Goal: Transaction & Acquisition: Purchase product/service

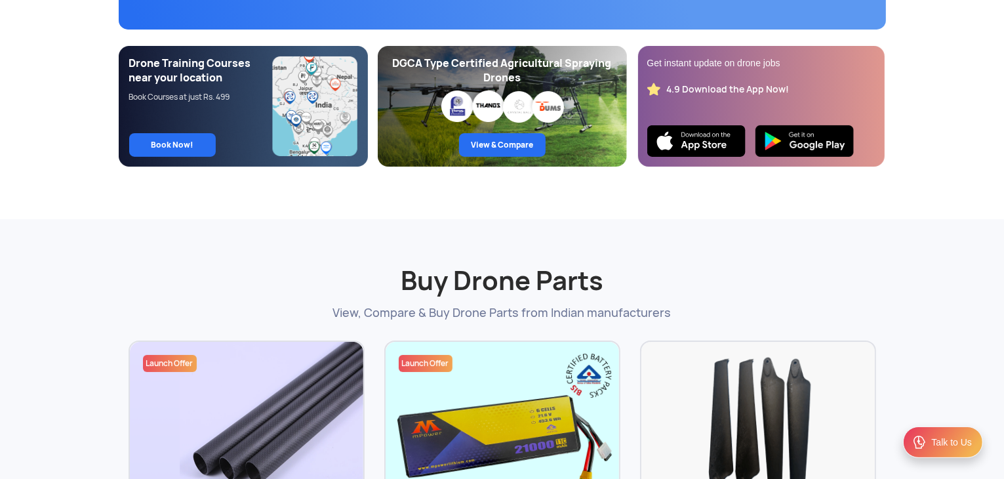
scroll to position [285, 0]
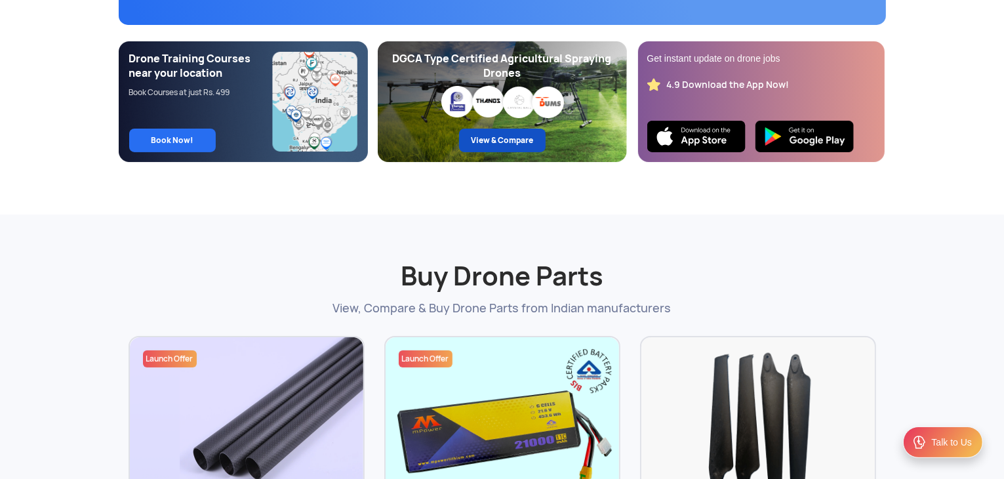
click at [530, 144] on link "View & Compare" at bounding box center [502, 141] width 87 height 24
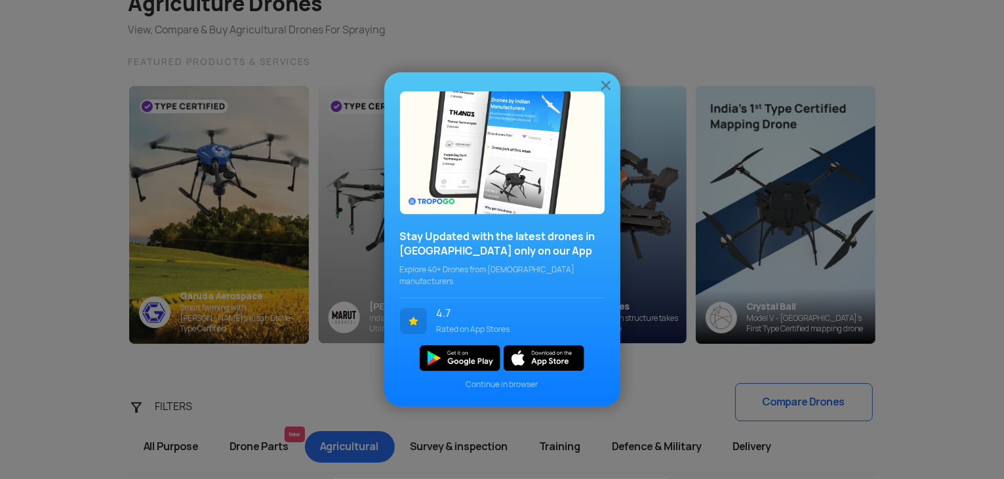
scroll to position [123, 0]
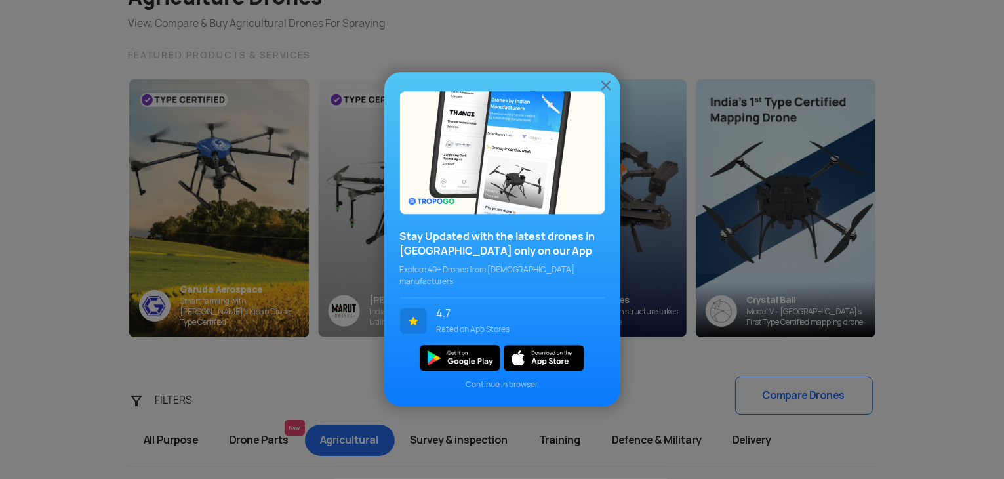
click at [601, 89] on img at bounding box center [606, 85] width 16 height 16
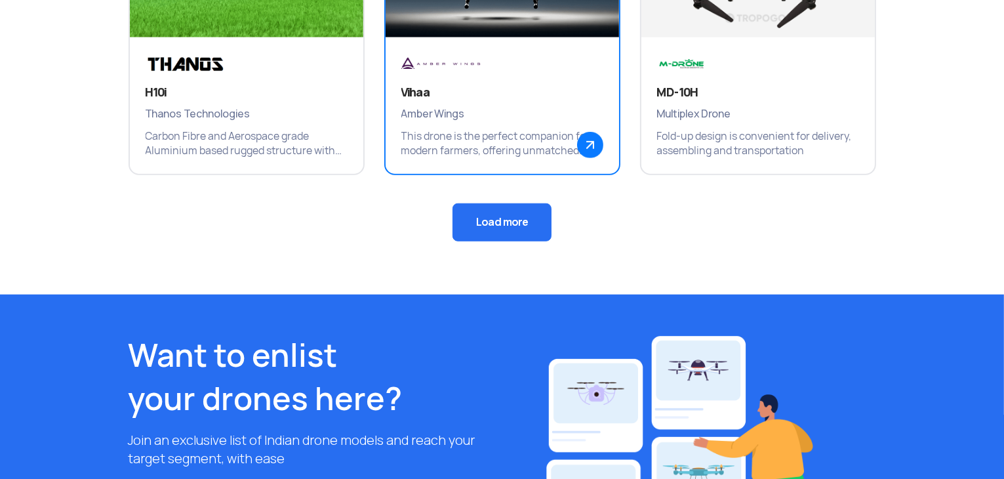
scroll to position [1086, 0]
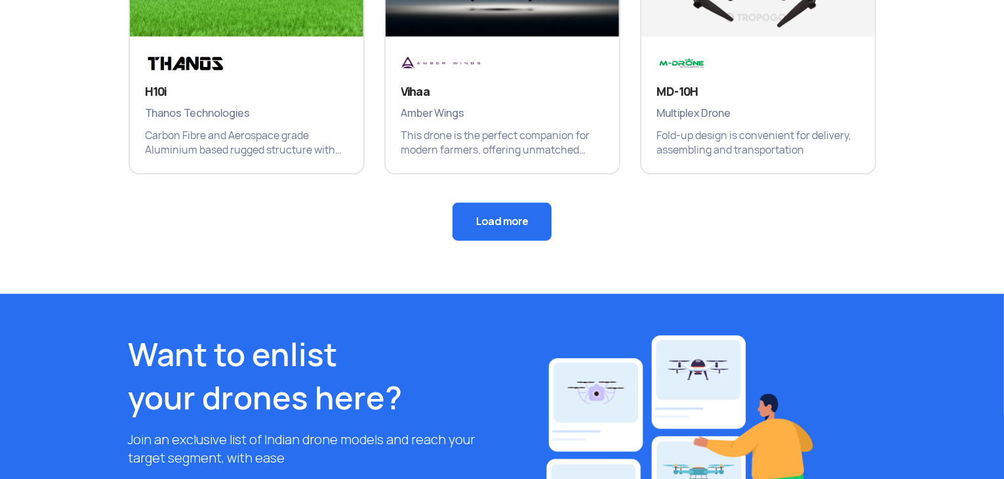
click at [528, 222] on button "Load more" at bounding box center [502, 222] width 99 height 38
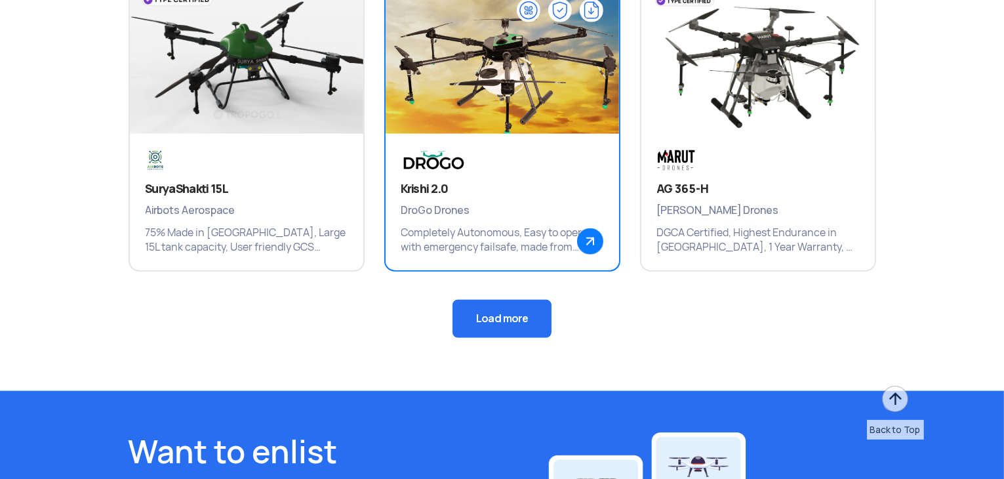
scroll to position [1695, 0]
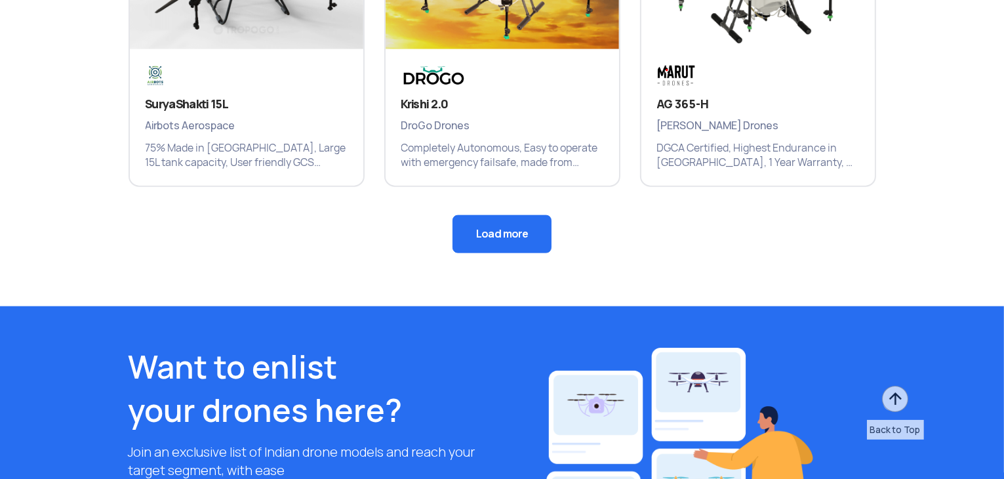
click at [478, 243] on button "Load more" at bounding box center [502, 234] width 99 height 38
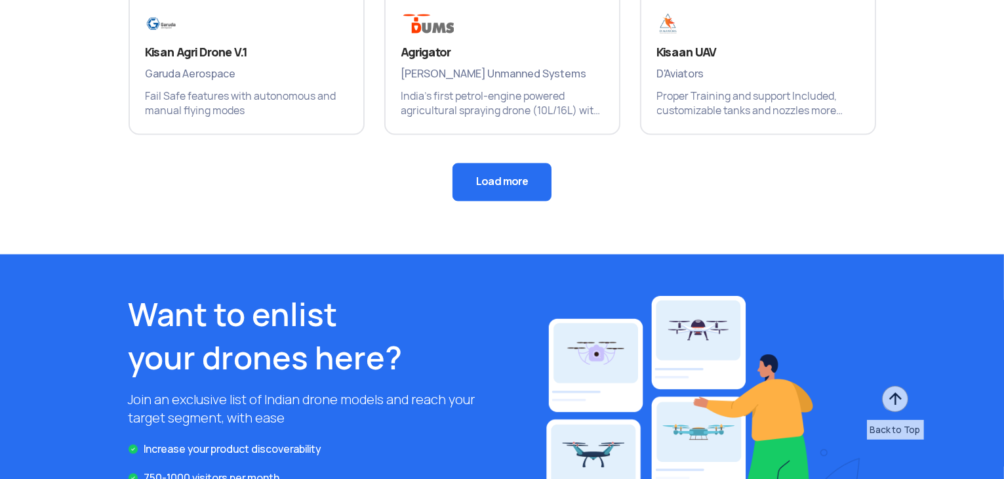
scroll to position [2367, 0]
click at [535, 168] on button "Load more" at bounding box center [502, 182] width 99 height 38
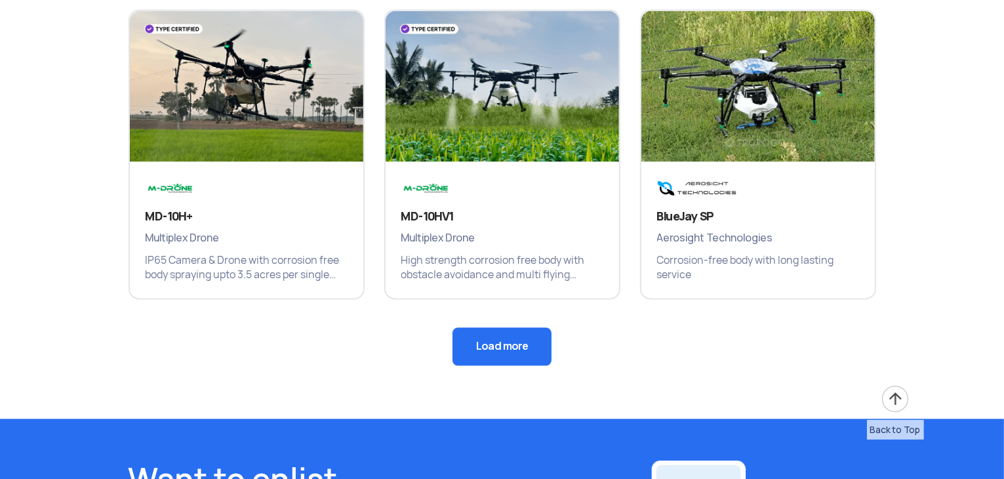
scroll to position [2824, 0]
click at [520, 338] on button "Load more" at bounding box center [502, 346] width 99 height 38
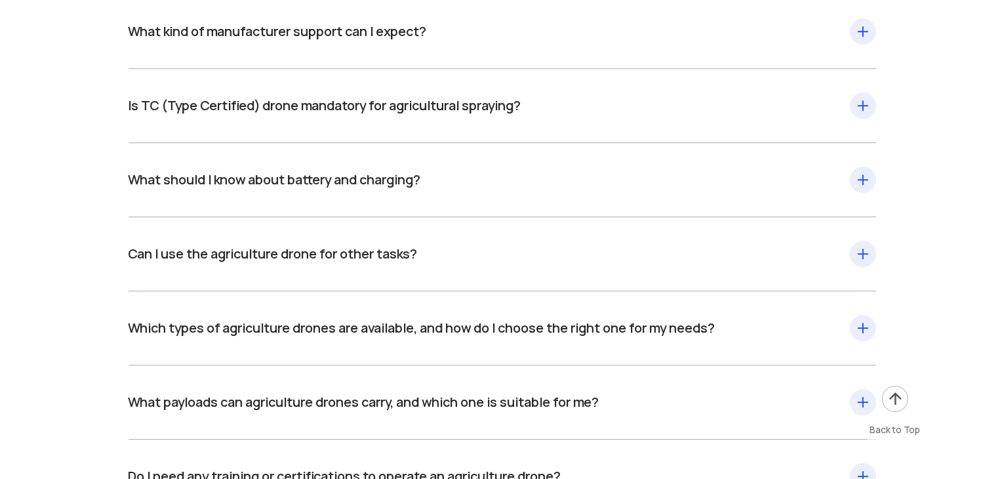
scroll to position [4204, 0]
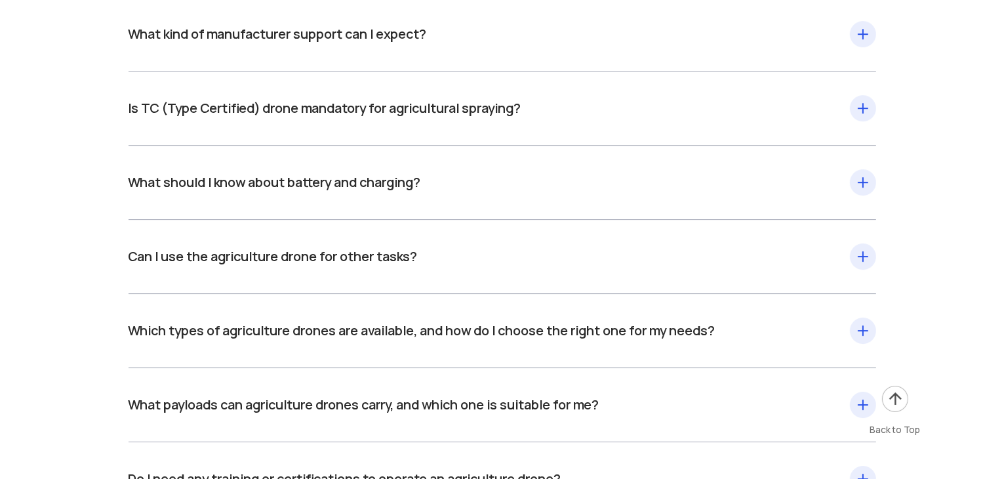
click at [856, 107] on div "Is TC (Type Certified) drone mandatory for agricultural spraying? As per DGCA, …" at bounding box center [503, 109] width 748 height 74
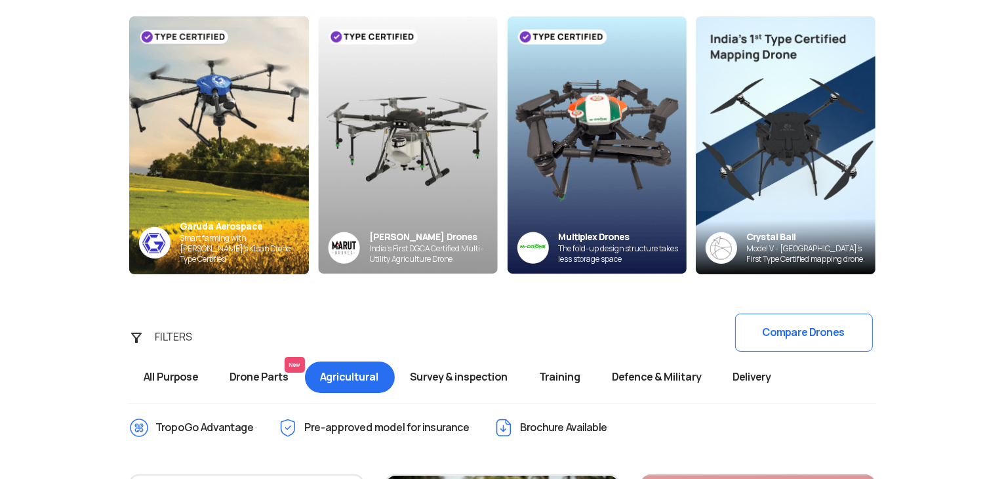
scroll to position [0, 0]
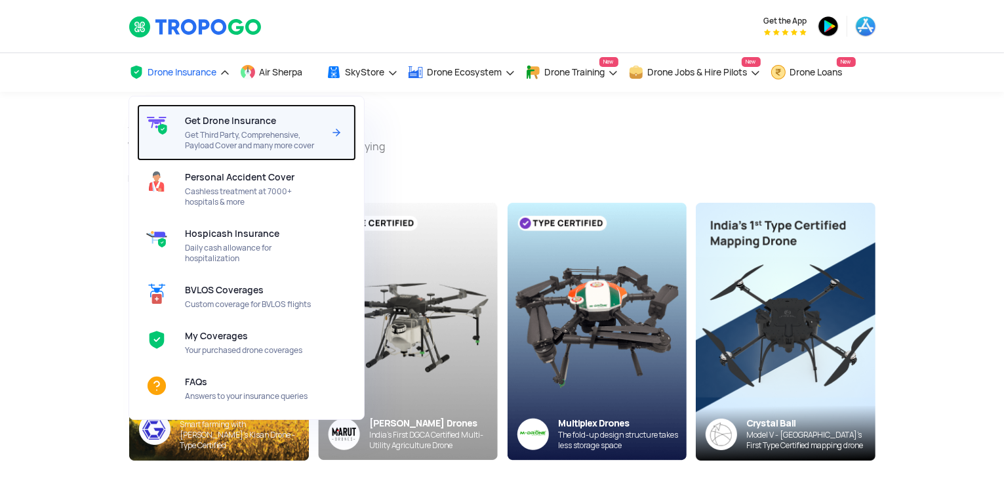
click at [201, 123] on span "Get Drone Insurance" at bounding box center [230, 120] width 91 height 10
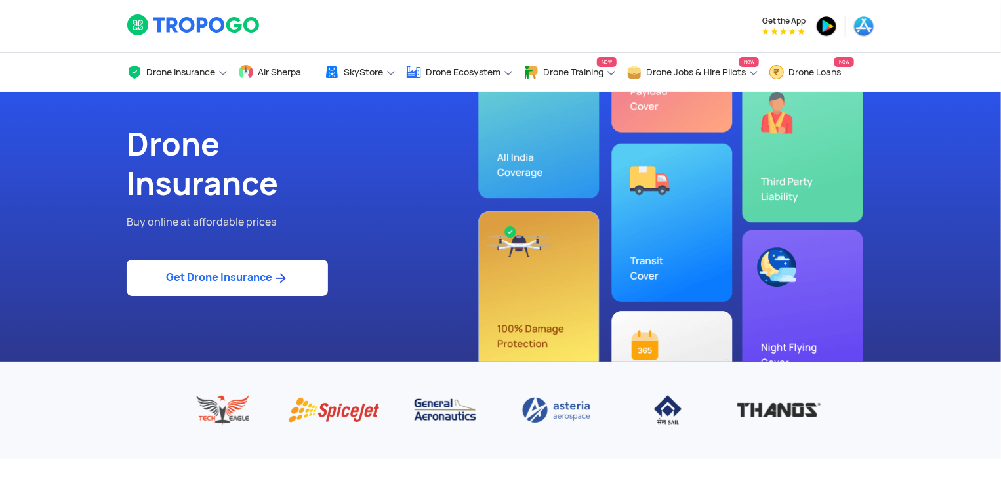
click at [220, 268] on link "Get Drone Insurance" at bounding box center [227, 278] width 201 height 36
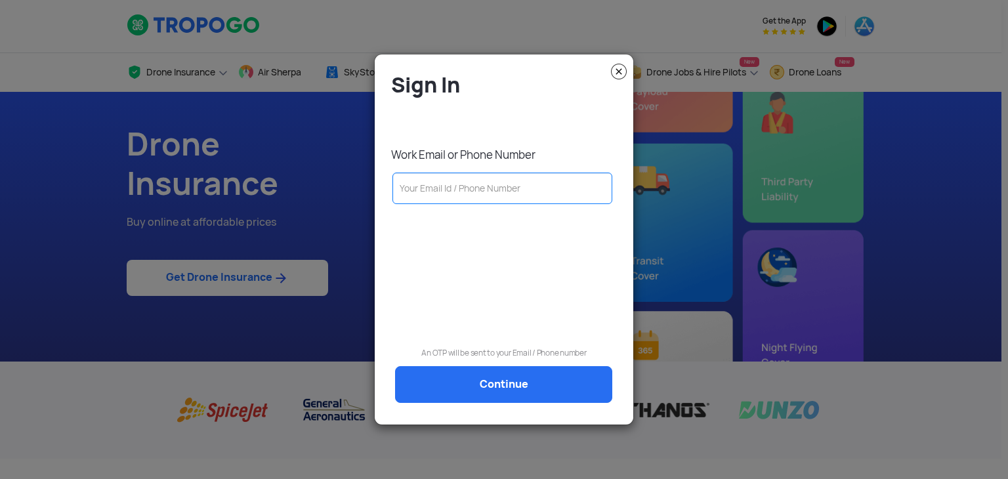
click at [444, 192] on input "text" at bounding box center [502, 188] width 220 height 31
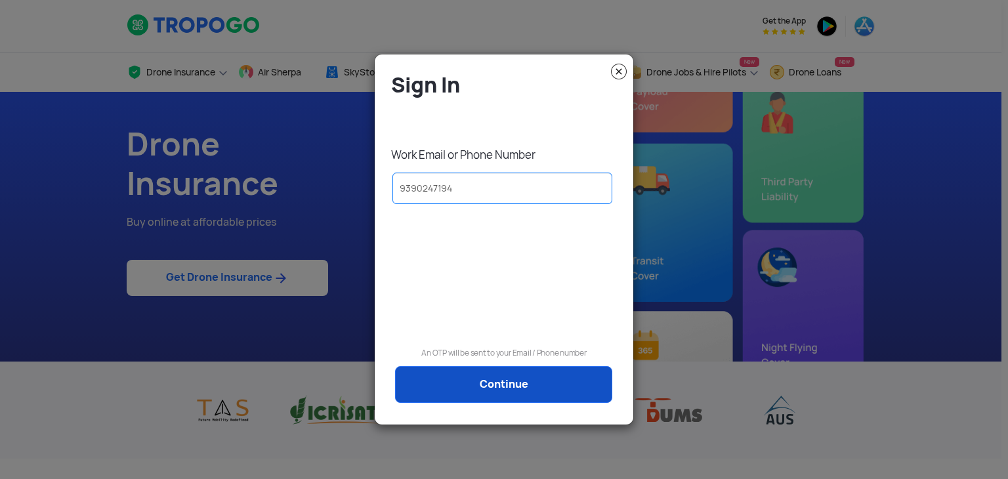
type input "9390247194"
click at [512, 388] on link "Continue" at bounding box center [503, 384] width 217 height 37
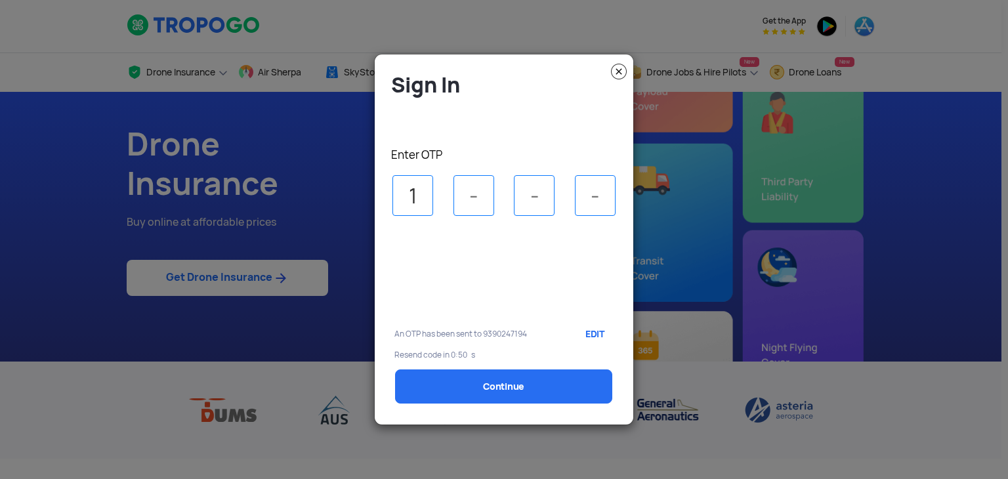
type input "1"
type input "4"
type input "5"
type input "2"
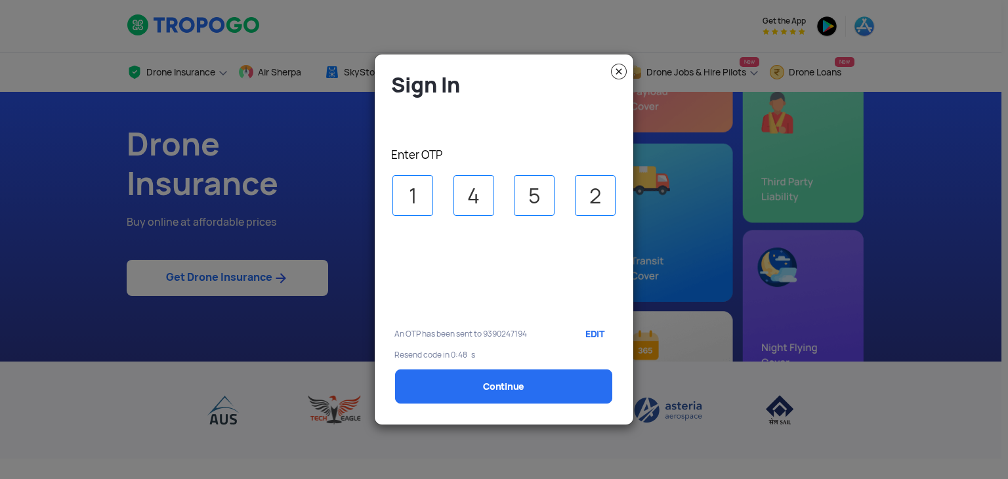
select select "1000000"
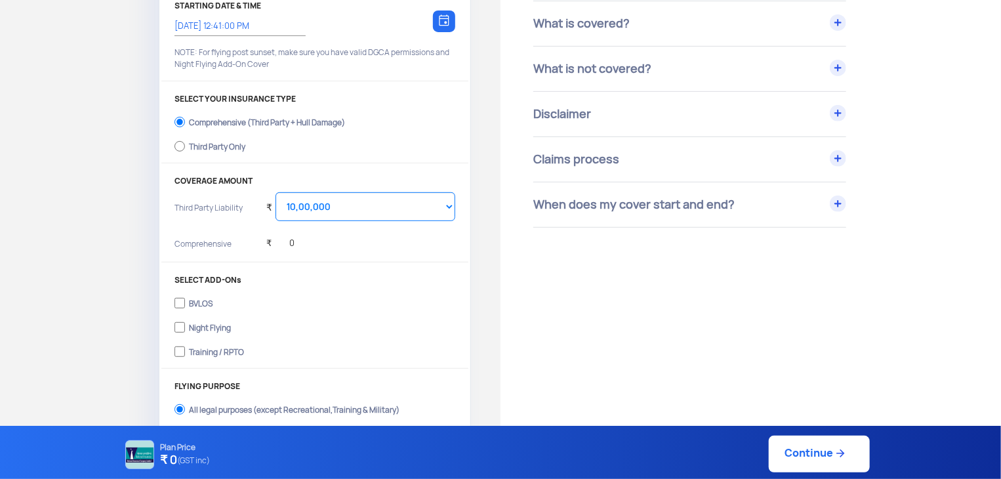
scroll to position [210, 0]
click at [178, 302] on input "BVLOS" at bounding box center [180, 305] width 10 height 18
checkbox input "true"
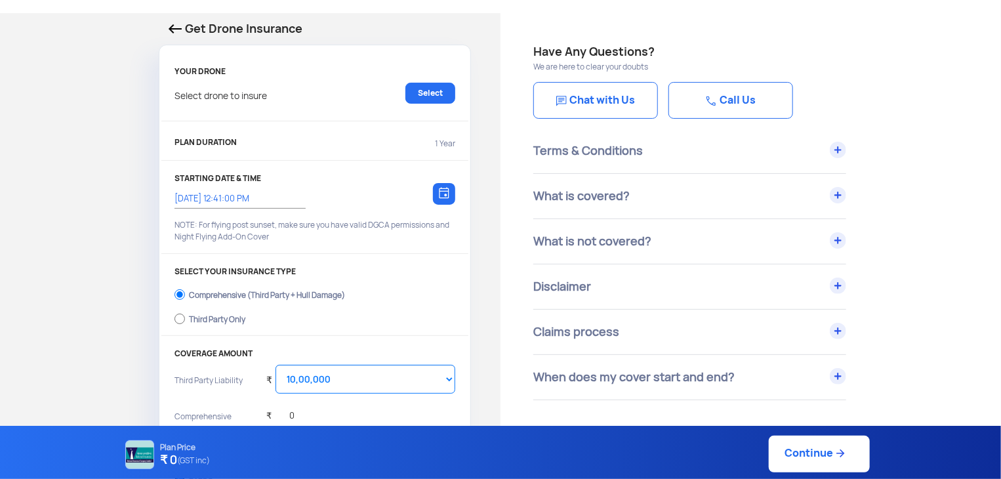
scroll to position [0, 0]
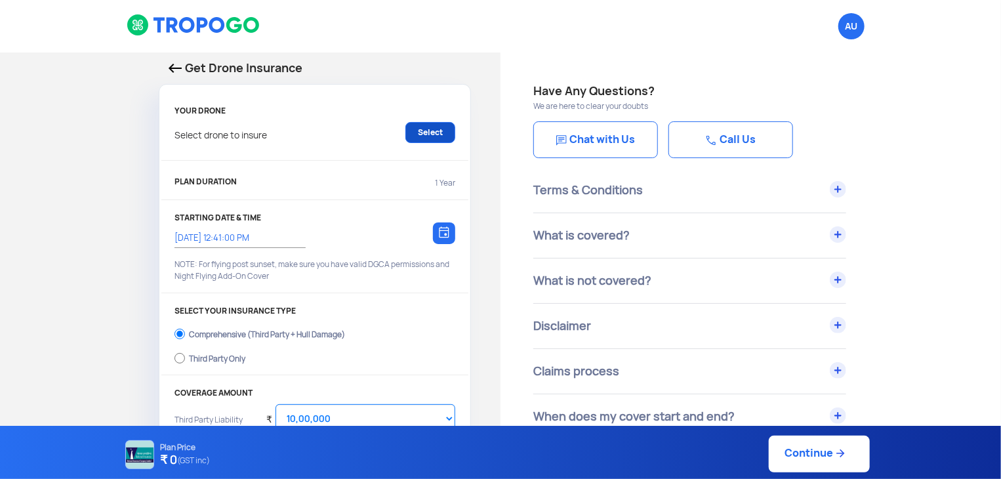
click at [436, 136] on link "Select" at bounding box center [430, 132] width 50 height 21
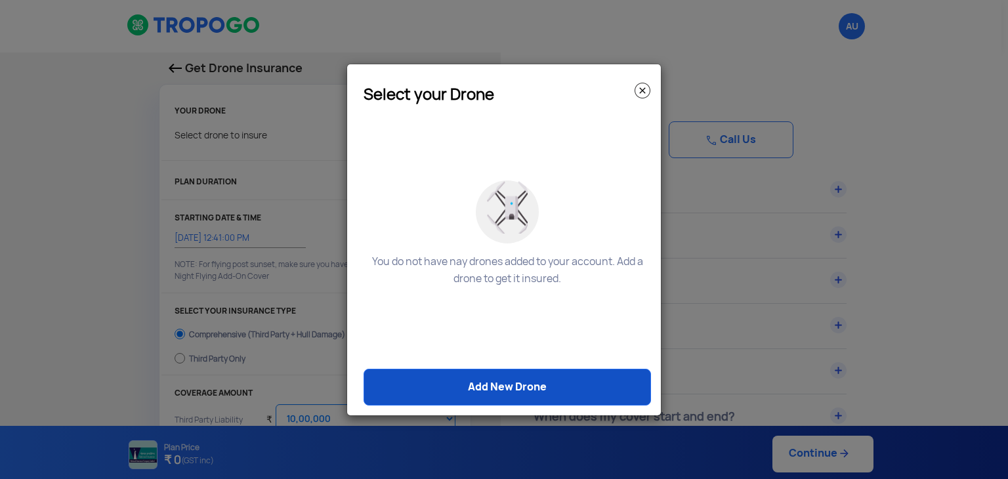
click at [604, 392] on link "Add New Drone" at bounding box center [506, 387] width 287 height 37
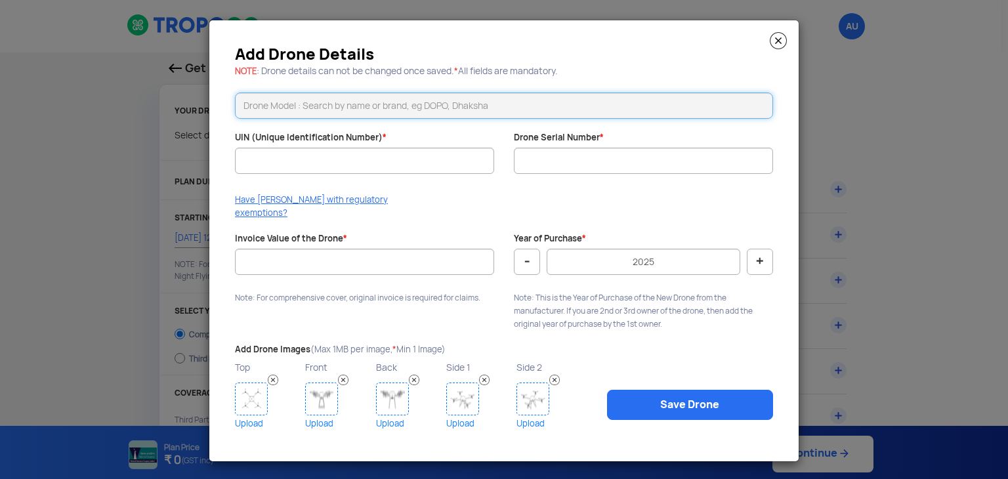
click at [373, 119] on input "text" at bounding box center [504, 106] width 538 height 26
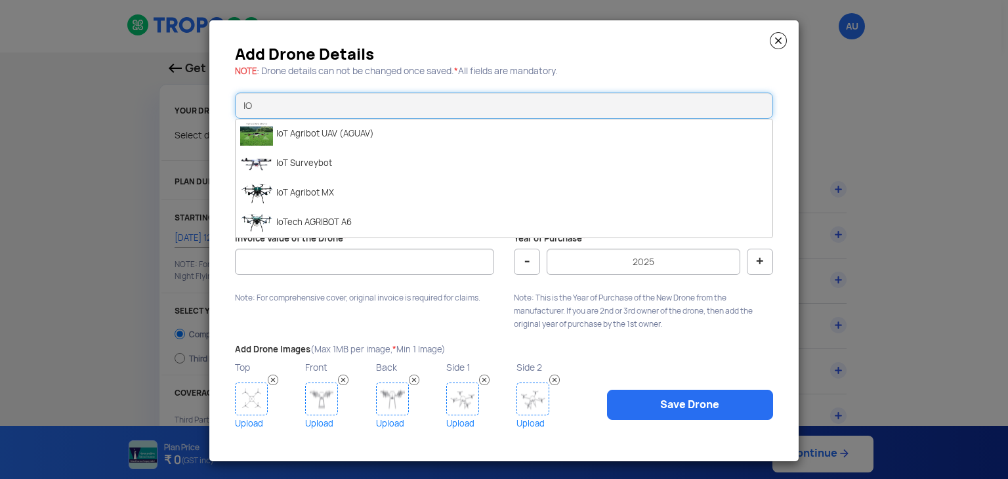
type input "I"
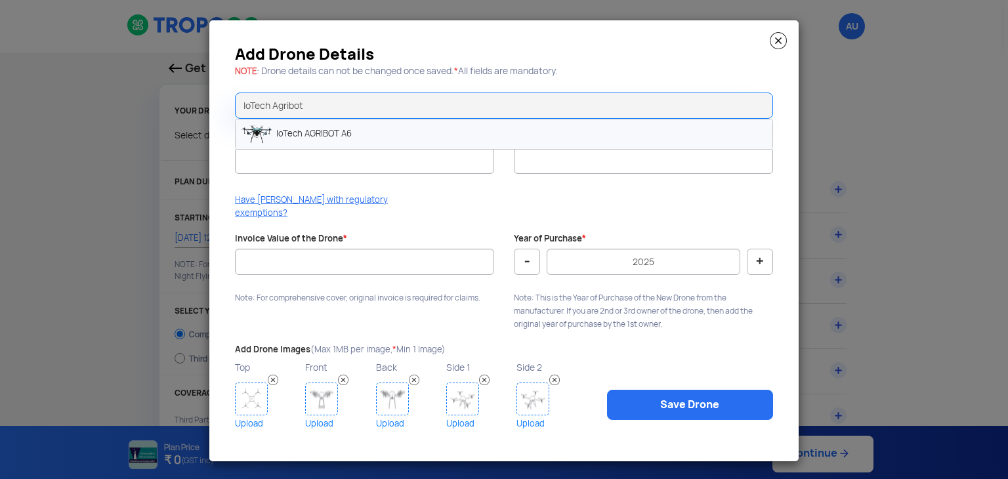
click at [336, 131] on li "IoTech AGRIBOT A6" at bounding box center [504, 134] width 537 height 30
click at [393, 113] on input "IoTech AGRIBOT A6" at bounding box center [504, 106] width 538 height 26
type input "I"
type input "v"
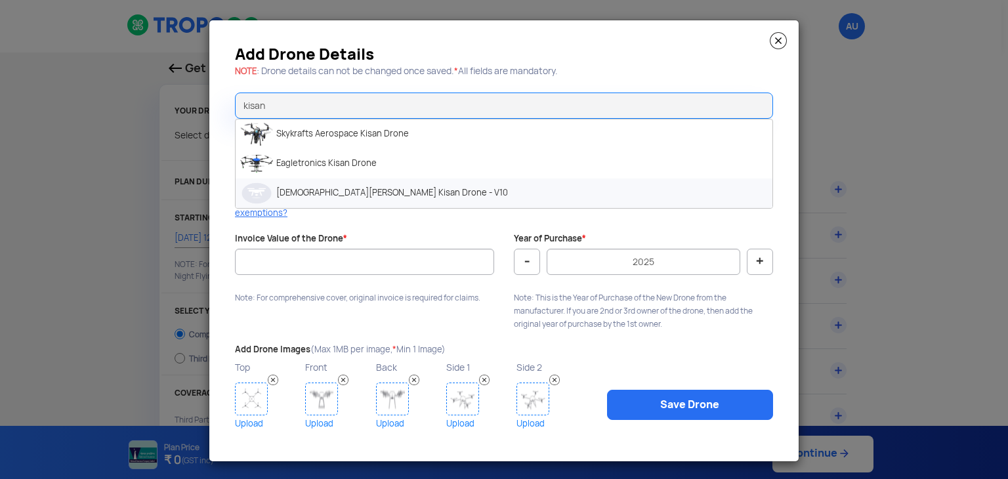
click at [339, 203] on li "Vaimanika Ved Prabha Kisan Drone - V10" at bounding box center [504, 193] width 537 height 30
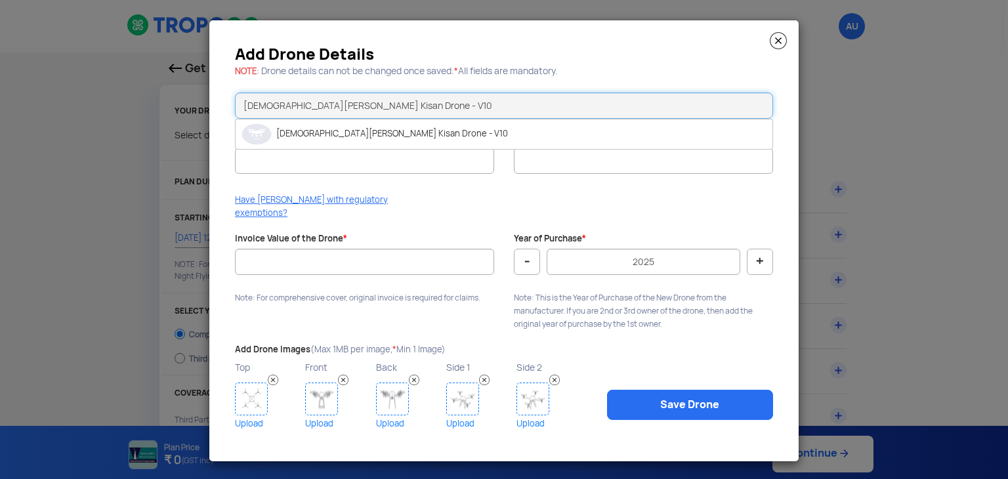
click at [444, 109] on input "Vaimanika Ved Prabha Kisan Drone - V10" at bounding box center [504, 106] width 538 height 26
type input "V"
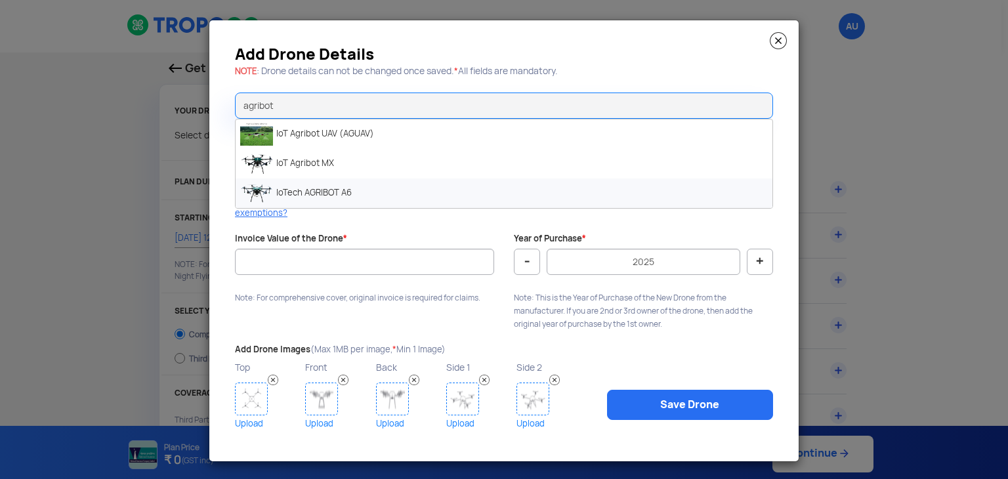
click at [765, 203] on li "IoTech AGRIBOT A6" at bounding box center [504, 193] width 537 height 30
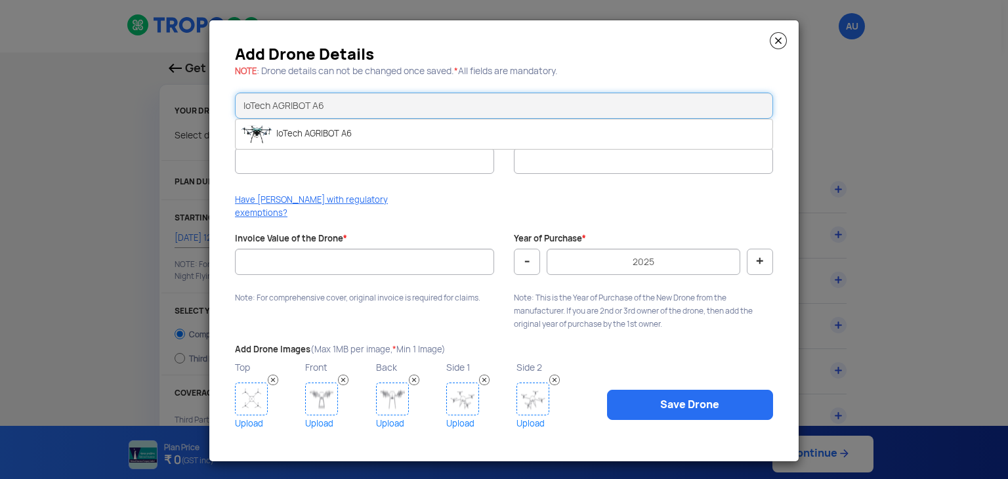
click at [436, 117] on input "IoTech AGRIBOT A6" at bounding box center [504, 106] width 538 height 26
type input "I"
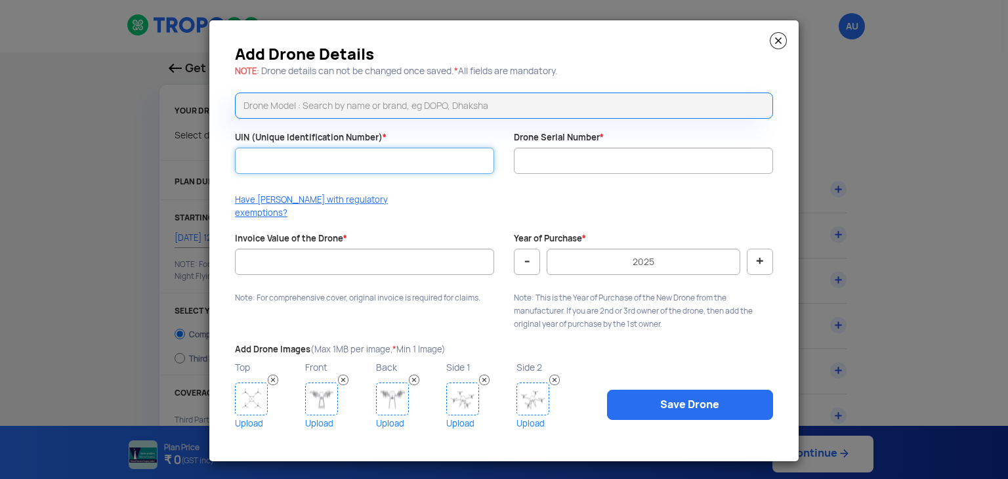
click at [398, 167] on input "UIN (Unique Identification Number) *" at bounding box center [364, 161] width 259 height 26
click at [778, 49] on img at bounding box center [778, 40] width 17 height 17
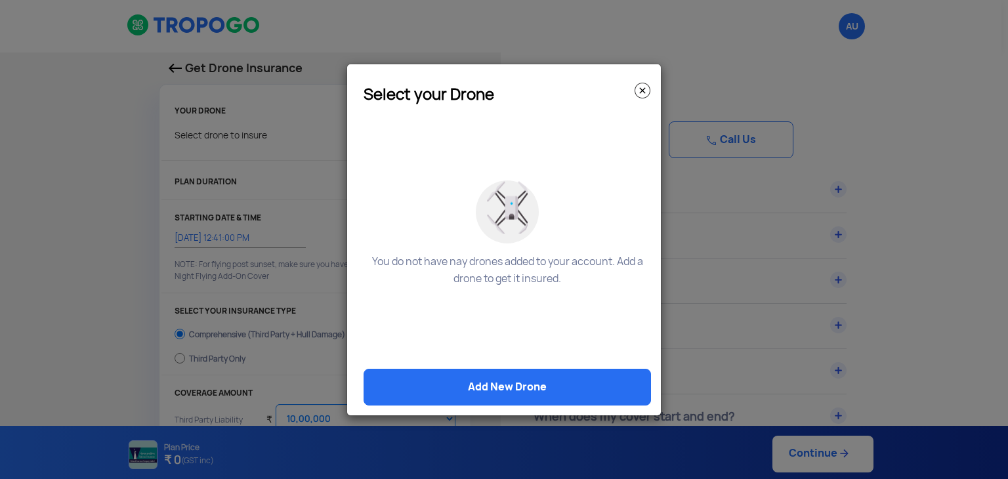
click at [644, 93] on img at bounding box center [642, 91] width 16 height 16
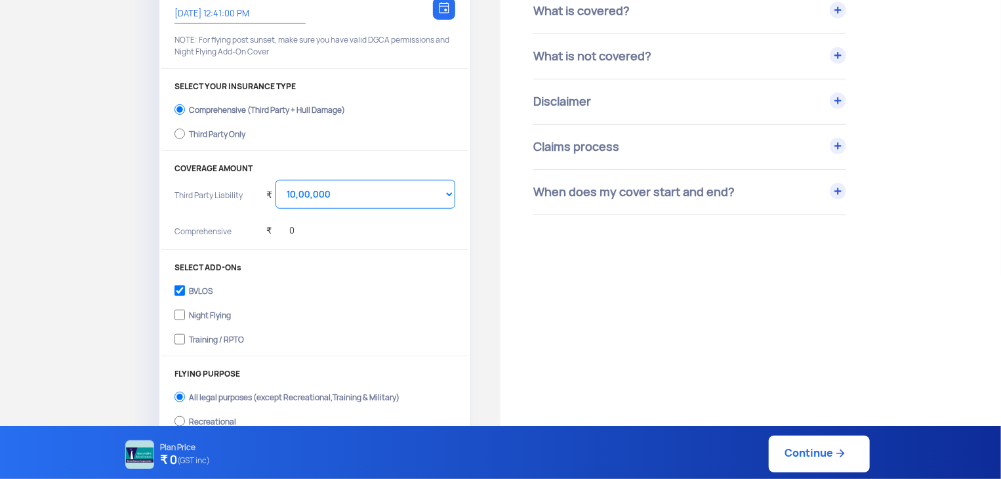
scroll to position [279, 0]
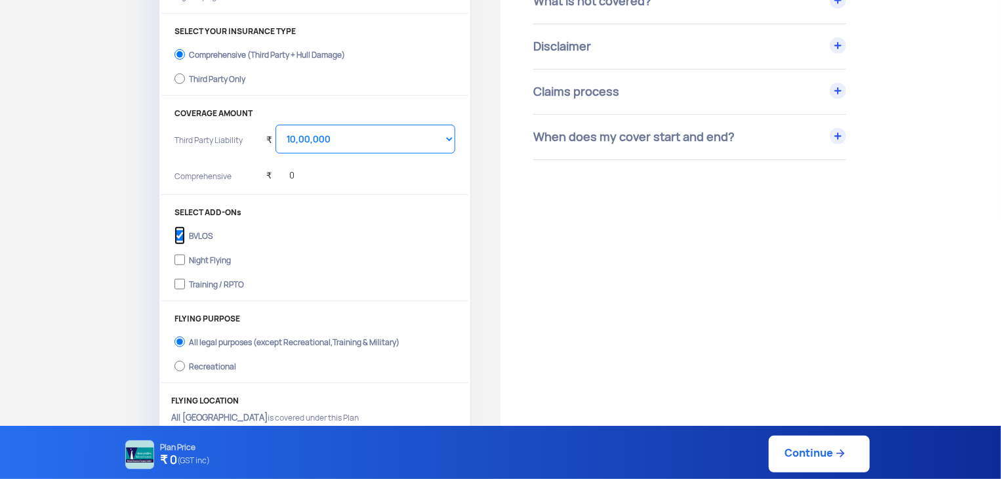
click at [184, 234] on input "BVLOS" at bounding box center [180, 235] width 10 height 18
checkbox input "false"
click at [182, 338] on input "All legal purposes (except Recreational,Training & Military)" at bounding box center [180, 342] width 10 height 18
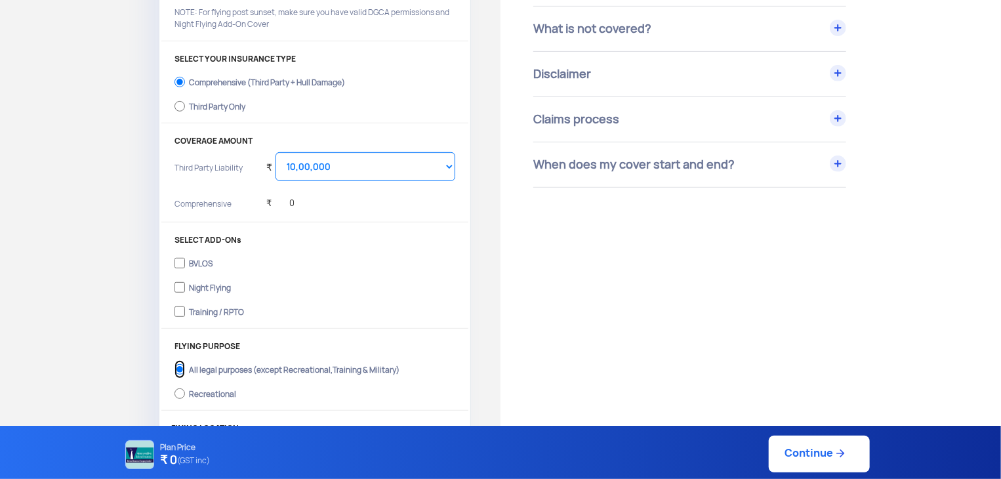
scroll to position [253, 0]
click at [836, 461] on link "Continue" at bounding box center [819, 454] width 101 height 37
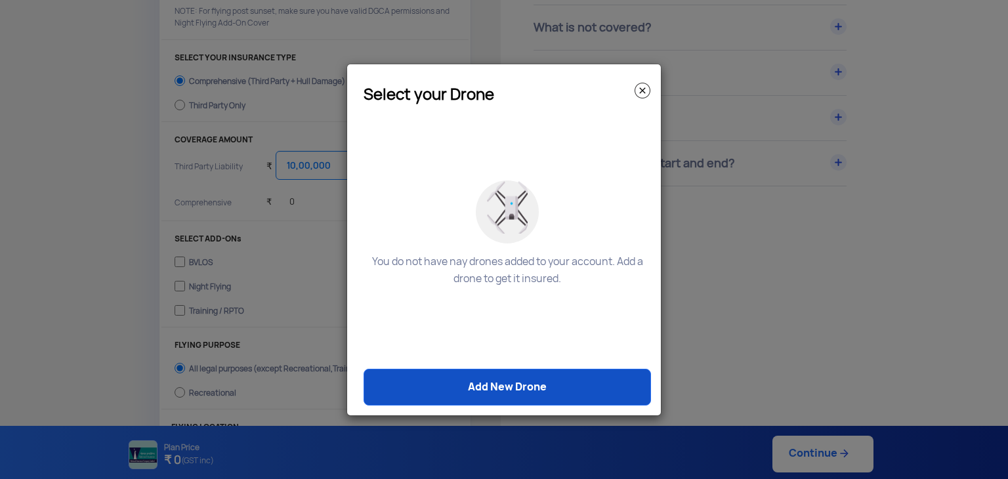
click at [564, 386] on link "Add New Drone" at bounding box center [506, 387] width 287 height 37
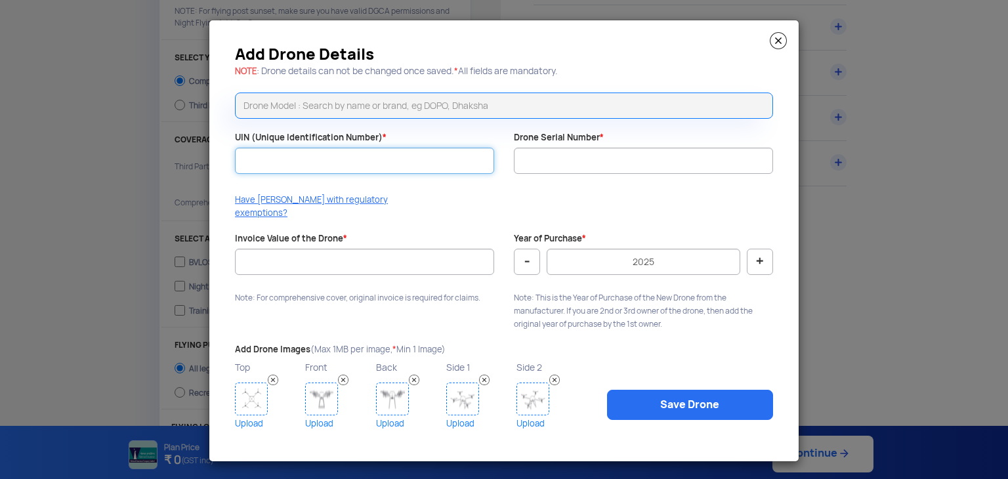
click at [390, 173] on input "UIN (Unique Identification Number) *" at bounding box center [364, 161] width 259 height 26
type input "IA6A1123E1500427"
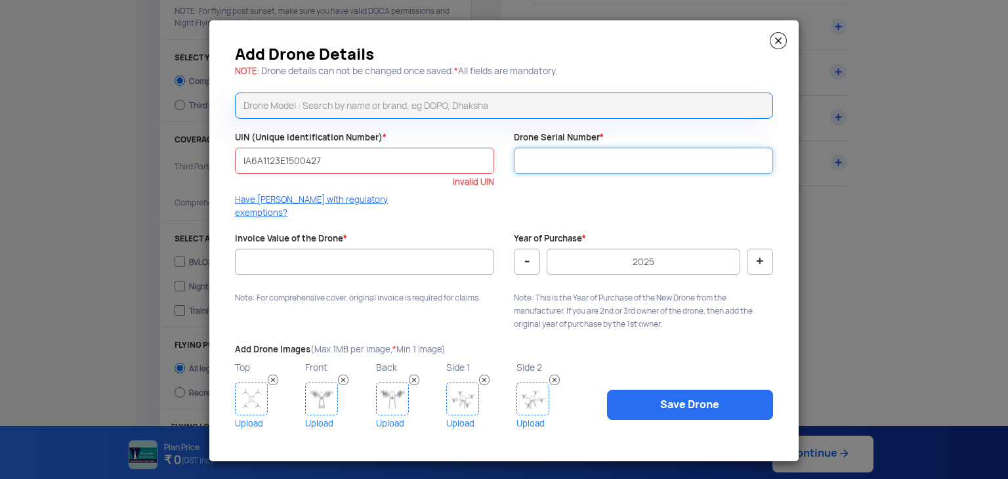
click at [585, 163] on input "Drone Serial Number *" at bounding box center [643, 161] width 259 height 26
drag, startPoint x: 327, startPoint y: 166, endPoint x: 237, endPoint y: 174, distance: 90.2
click at [237, 174] on input "IA6A1123E1500427" at bounding box center [364, 161] width 259 height 26
click at [527, 170] on input "Drone Serial Number *" at bounding box center [643, 161] width 259 height 26
drag, startPoint x: 527, startPoint y: 170, endPoint x: 327, endPoint y: 162, distance: 200.9
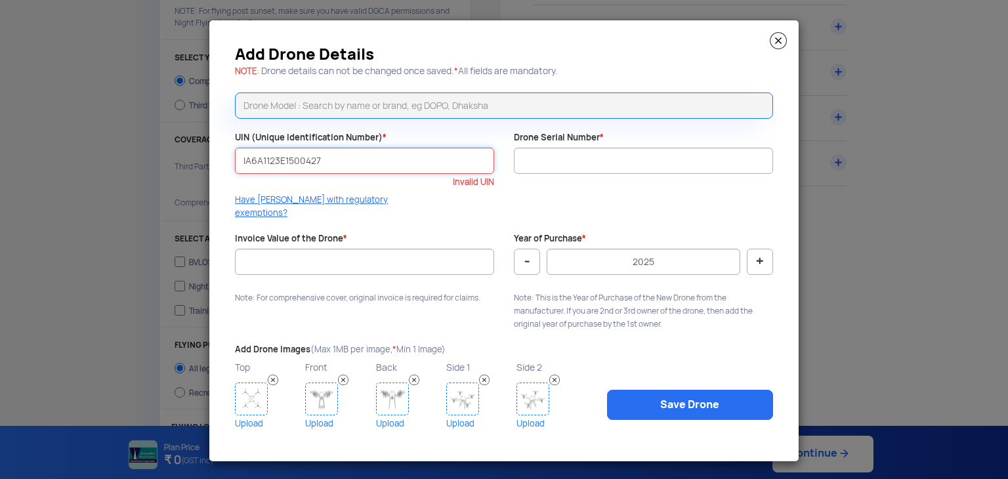
click at [327, 162] on input "IA6A1123E1500427" at bounding box center [364, 161] width 259 height 26
click at [536, 171] on input "Drone Serial Number *" at bounding box center [643, 161] width 259 height 26
paste input "IA6A1123E1500427"
type input "IA6A1123E1500427"
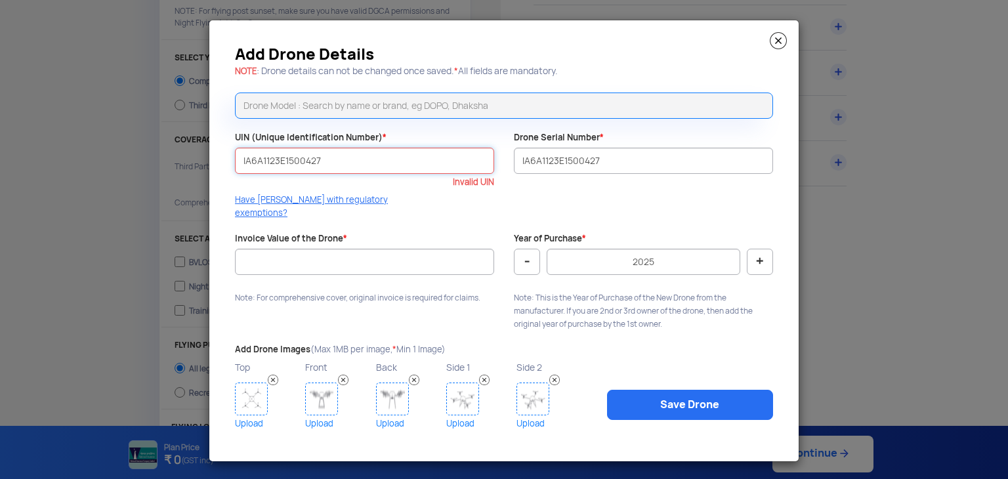
click at [427, 168] on input "IA6A1123E1500427" at bounding box center [364, 161] width 259 height 26
type input "I"
type input "UA0071JSOTC"
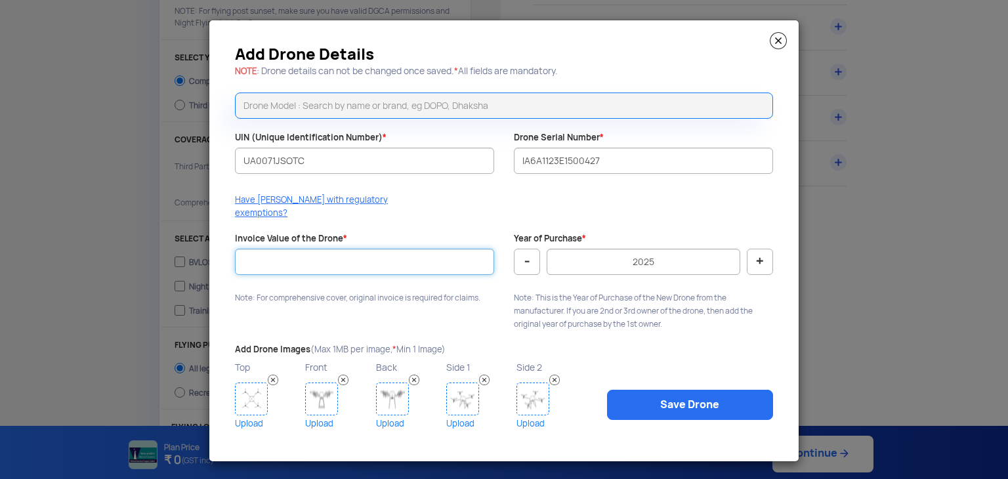
click at [390, 251] on input "Invoice Value of the Drone *" at bounding box center [364, 262] width 259 height 26
type input "705000"
click at [770, 254] on button "+" at bounding box center [760, 262] width 26 height 26
click at [762, 253] on button "+" at bounding box center [760, 262] width 26 height 26
click at [531, 253] on button "-" at bounding box center [527, 262] width 26 height 26
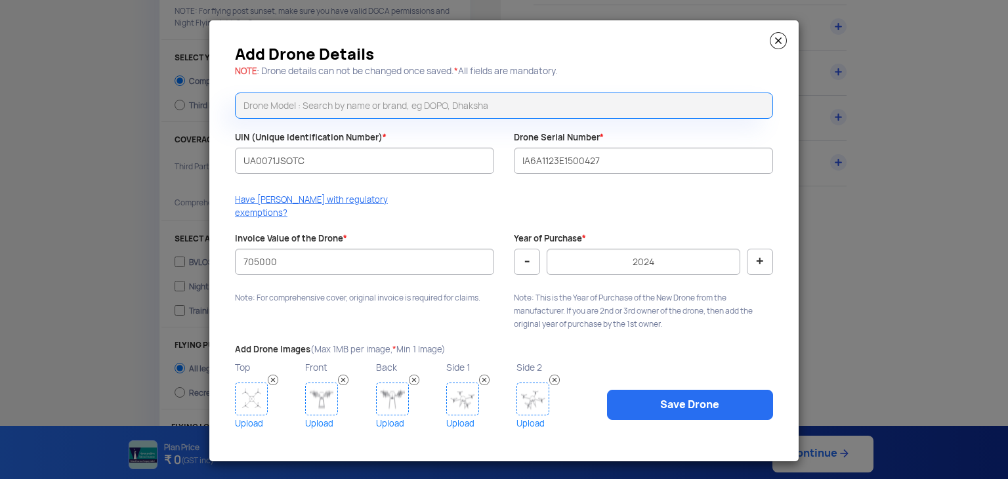
click at [531, 253] on button "-" at bounding box center [527, 262] width 26 height 26
type input "2023"
click at [674, 400] on link "Save Drone" at bounding box center [690, 405] width 166 height 30
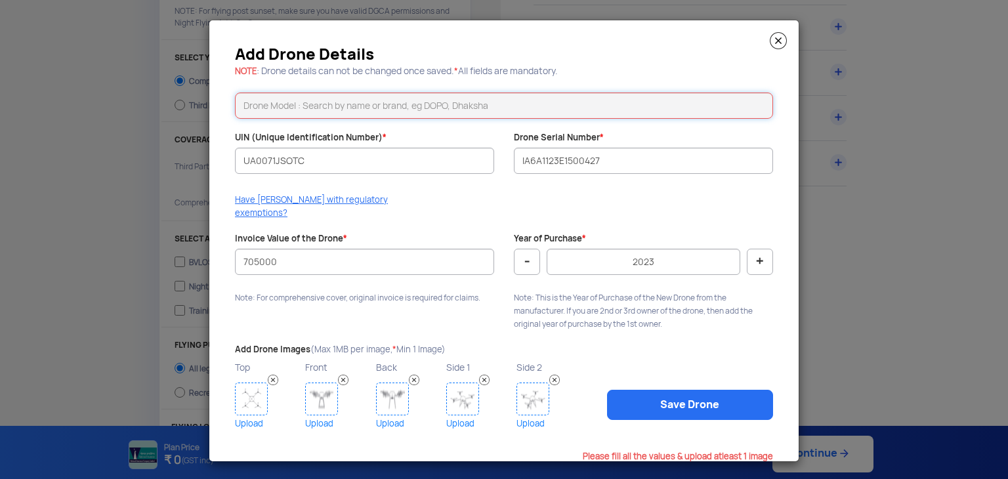
click at [416, 114] on input "text" at bounding box center [504, 106] width 538 height 26
click at [244, 393] on img at bounding box center [251, 398] width 33 height 33
click at [777, 40] on img at bounding box center [778, 40] width 17 height 17
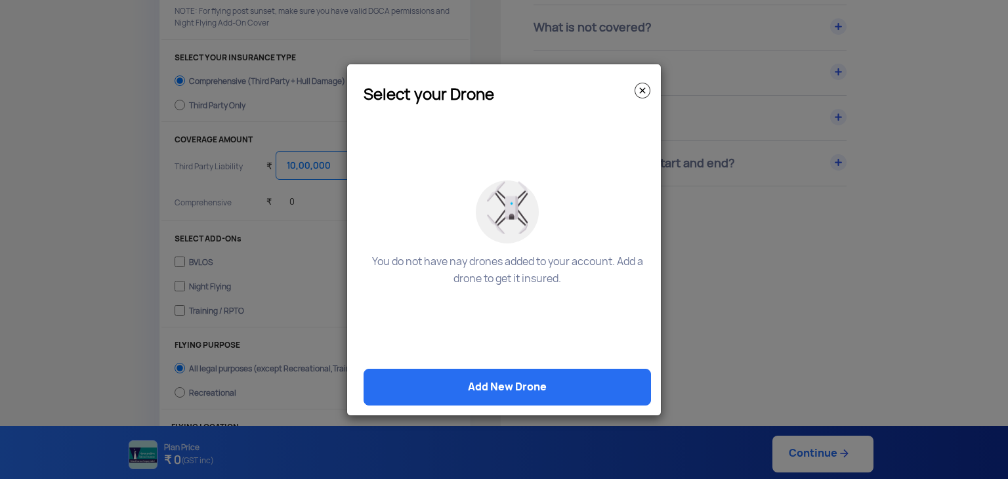
click at [646, 89] on img at bounding box center [642, 91] width 16 height 16
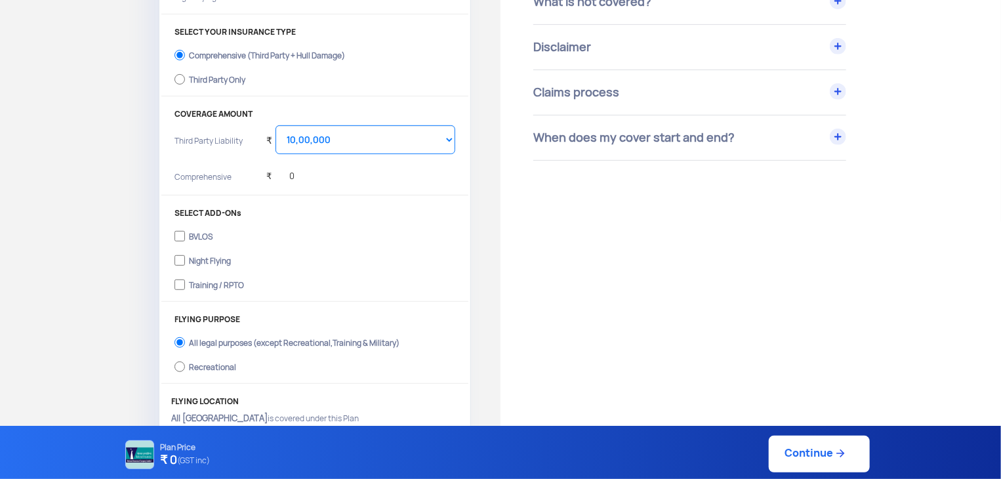
scroll to position [243, 0]
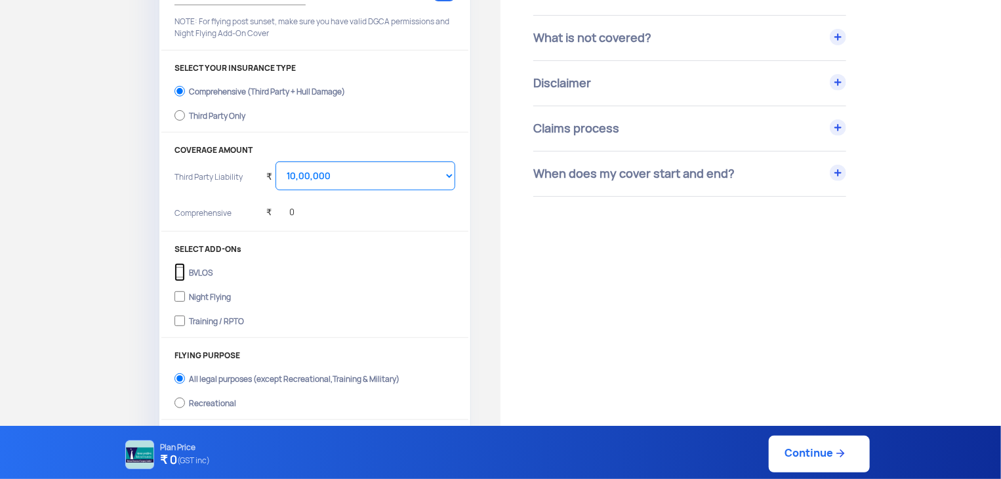
click at [178, 271] on input "BVLOS" at bounding box center [180, 272] width 10 height 18
checkbox input "true"
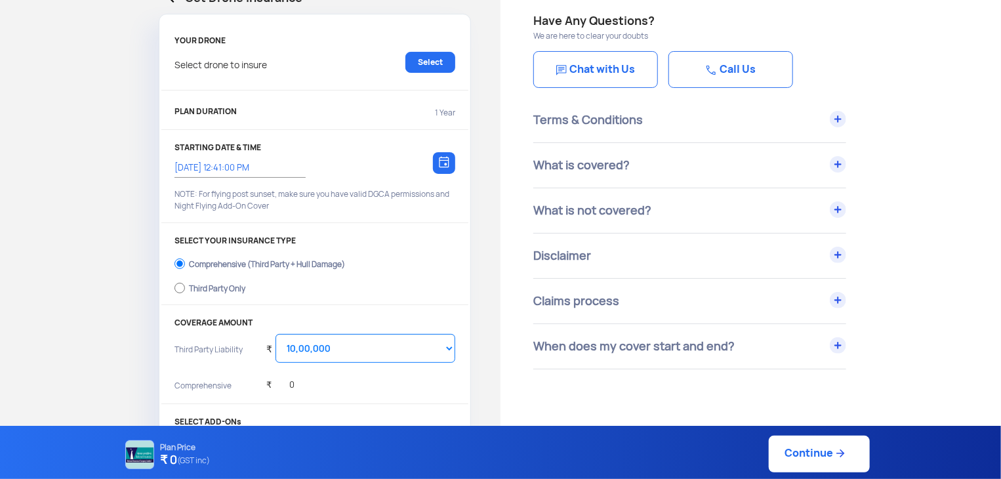
scroll to position [0, 0]
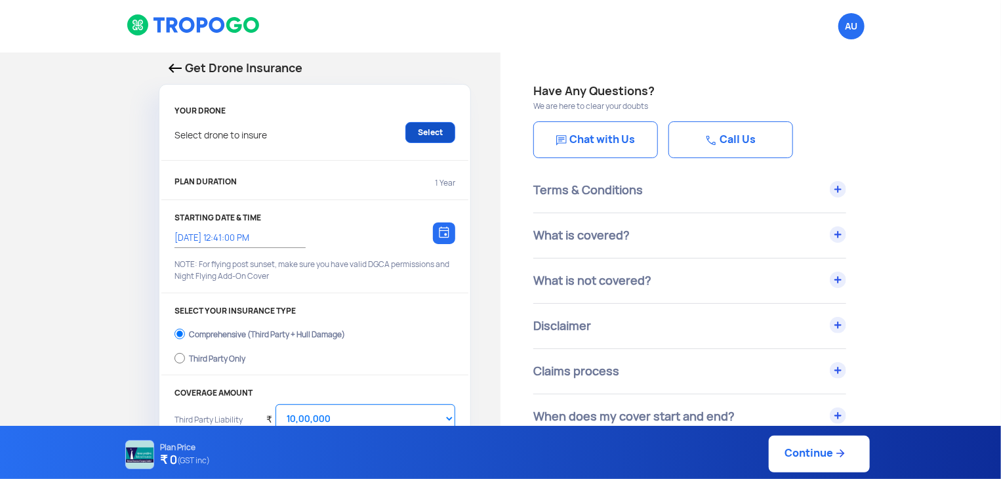
click at [417, 134] on link "Select" at bounding box center [430, 132] width 50 height 21
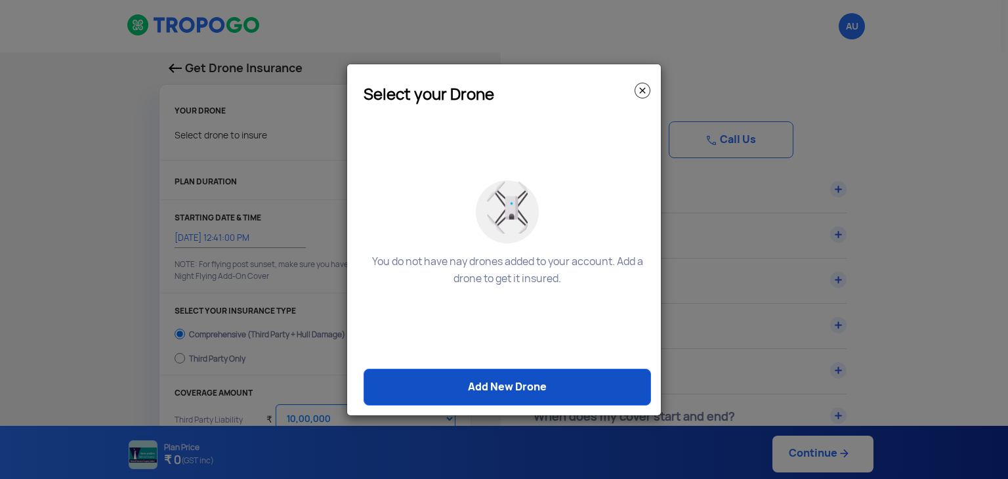
click at [603, 388] on link "Add New Drone" at bounding box center [506, 387] width 287 height 37
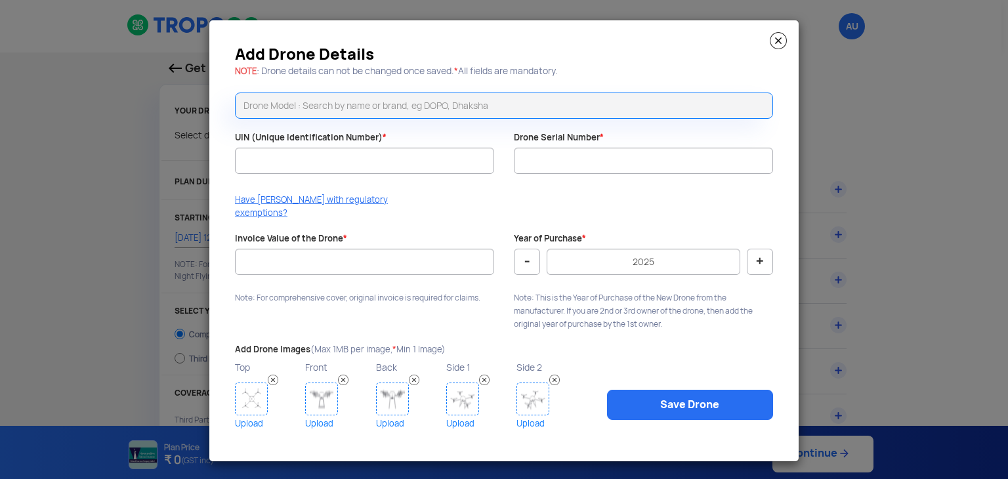
click at [257, 393] on img at bounding box center [251, 398] width 33 height 33
click at [247, 388] on img at bounding box center [251, 398] width 33 height 33
click at [257, 392] on img at bounding box center [251, 398] width 33 height 33
click at [253, 394] on img at bounding box center [251, 398] width 33 height 33
click at [323, 398] on img at bounding box center [321, 398] width 33 height 33
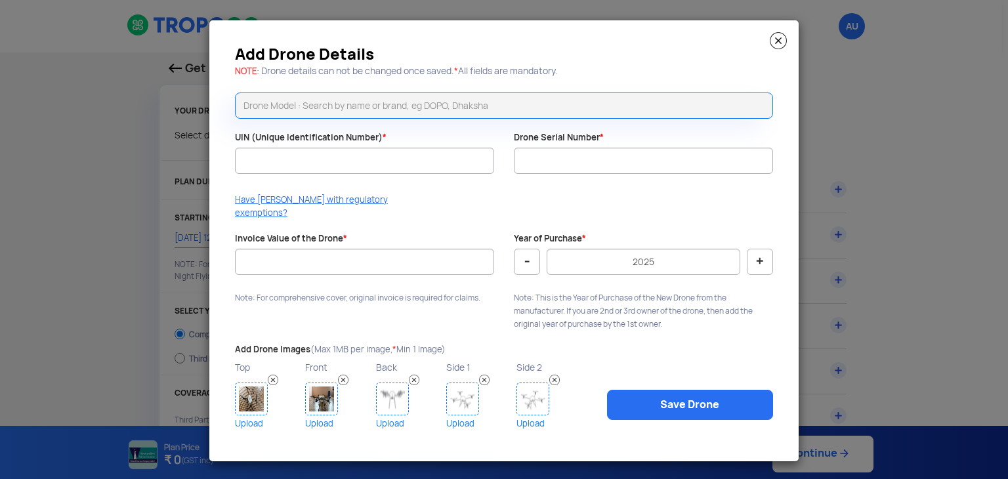
click at [394, 395] on img at bounding box center [392, 398] width 33 height 33
click at [457, 382] on img at bounding box center [462, 398] width 33 height 33
click at [526, 386] on img at bounding box center [532, 398] width 33 height 33
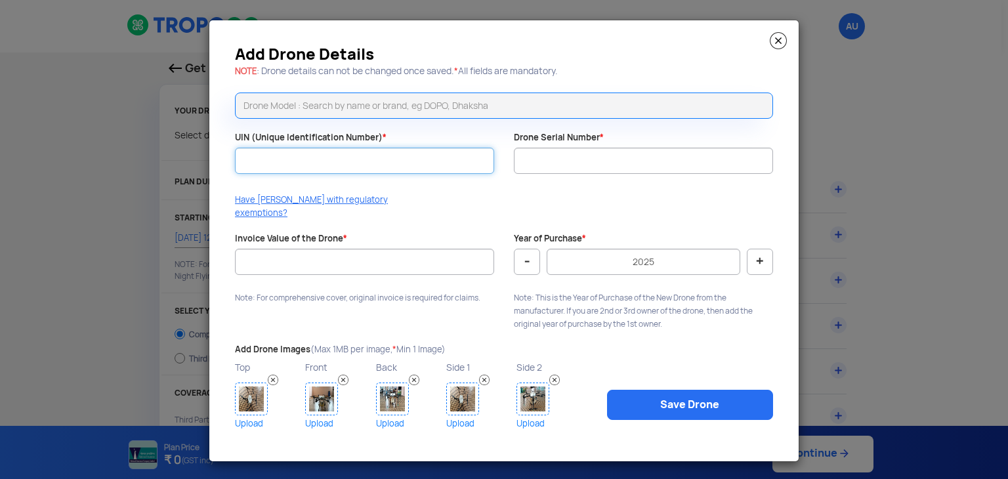
click at [367, 173] on input "UIN (Unique Identification Number) *" at bounding box center [364, 161] width 259 height 26
drag, startPoint x: 241, startPoint y: 163, endPoint x: 352, endPoint y: 165, distance: 110.3
click at [352, 165] on input "IA6A1123E1500427" at bounding box center [364, 161] width 259 height 26
type input "c"
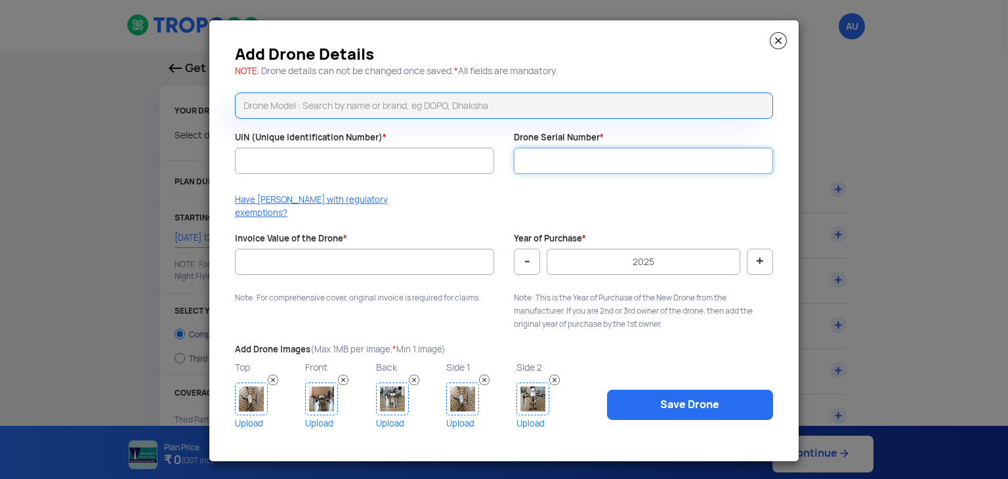
click at [661, 163] on input "Drone Serial Number *" at bounding box center [643, 161] width 259 height 26
paste input "IA6A1123E1500427"
type input "IA6A1123E1500427"
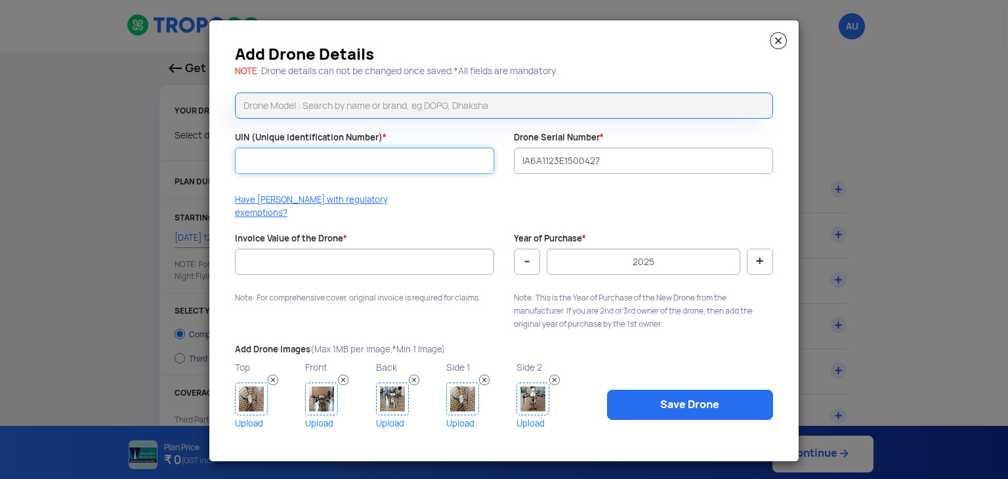
click at [446, 165] on input "UIN (Unique Identification Number) *" at bounding box center [364, 161] width 259 height 26
type input "UA0071JSOTC"
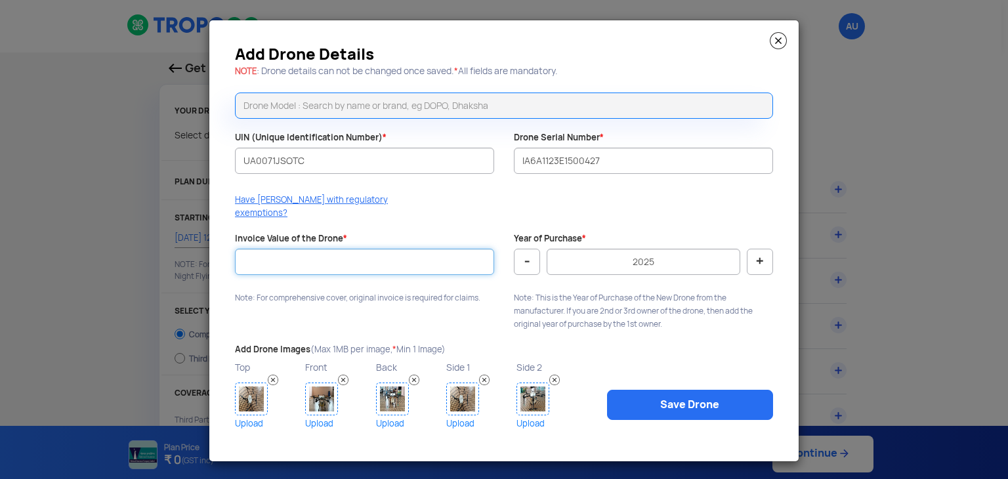
click at [282, 249] on input "Invoice Value of the Drone *" at bounding box center [364, 262] width 259 height 26
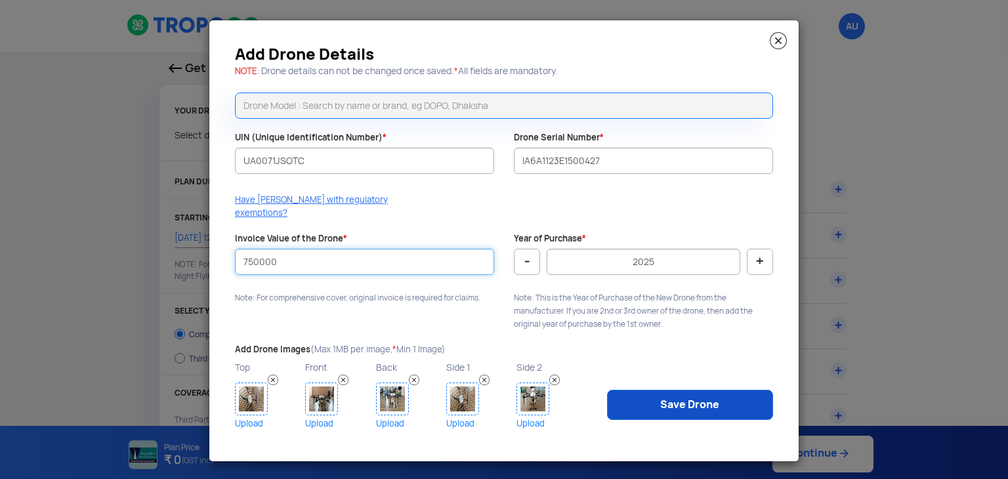
type input "750000"
click at [660, 394] on link "Save Drone" at bounding box center [690, 405] width 166 height 30
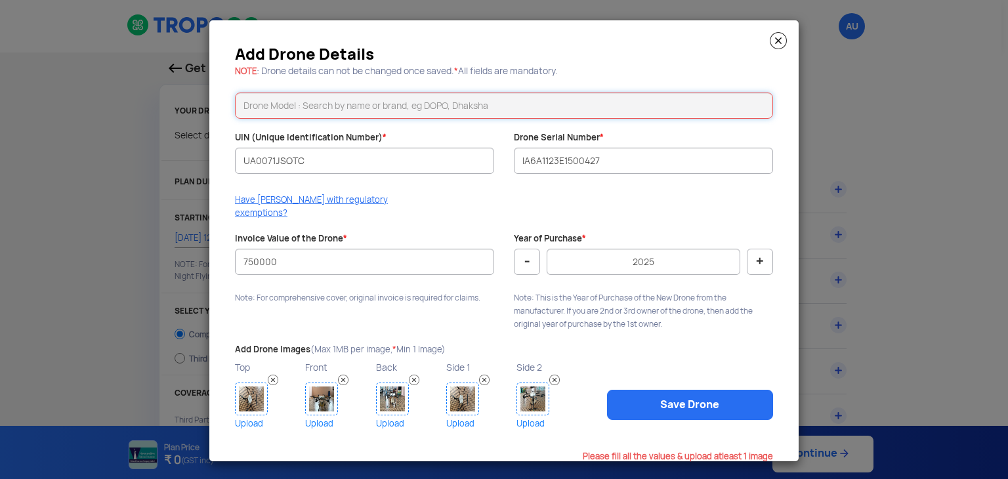
click at [367, 108] on input "text" at bounding box center [504, 106] width 538 height 26
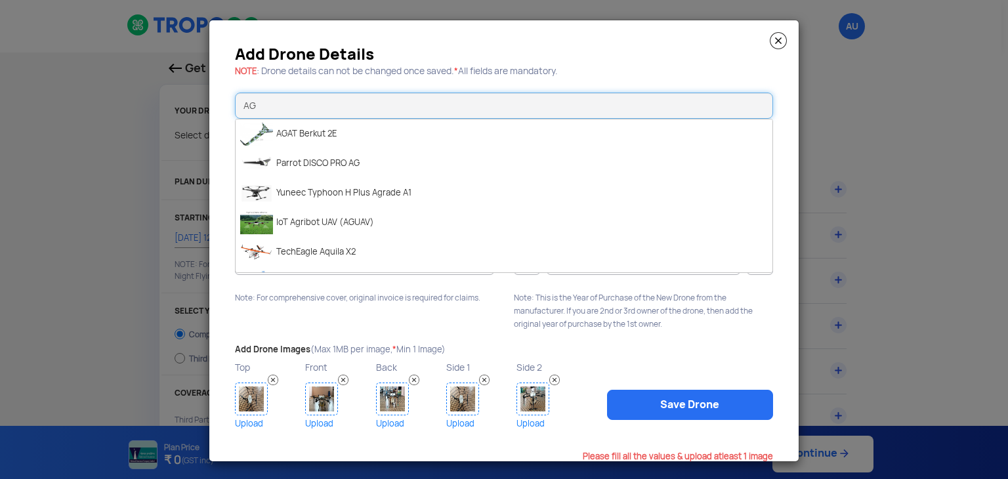
click at [329, 109] on input "AG" at bounding box center [504, 106] width 538 height 26
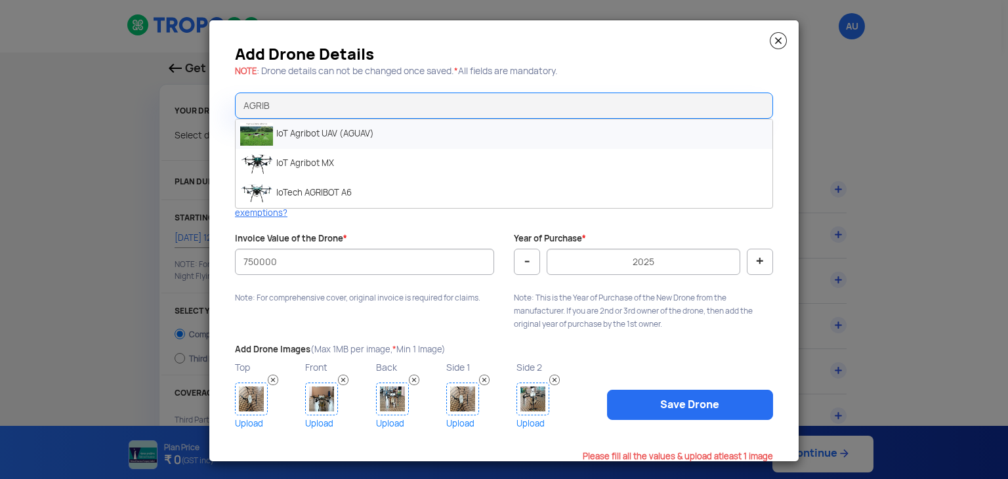
click at [256, 137] on img at bounding box center [256, 134] width 33 height 23
type input "IoT Agribot UAV (AGUAV)"
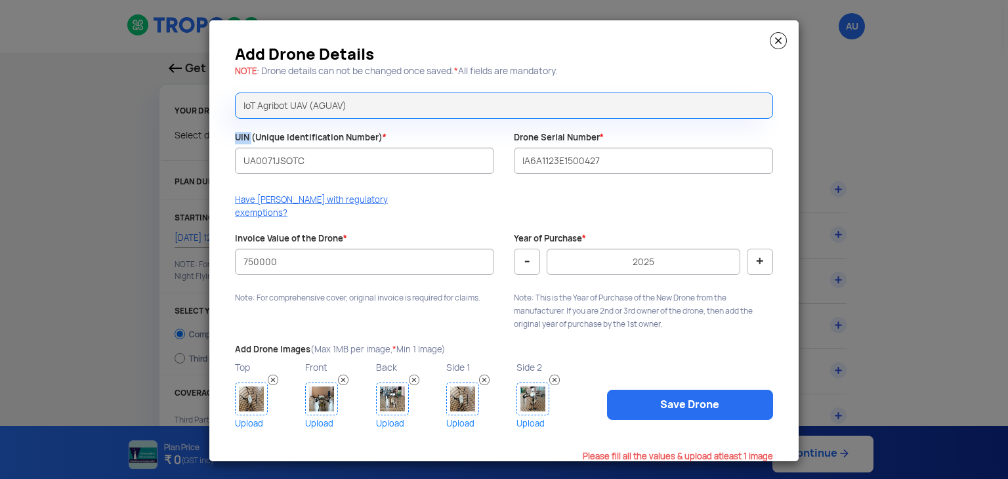
click at [256, 137] on label "UIN (Unique Identification Number) *" at bounding box center [311, 138] width 152 height 12
click at [256, 148] on input "UA0071JSOTC" at bounding box center [364, 161] width 259 height 26
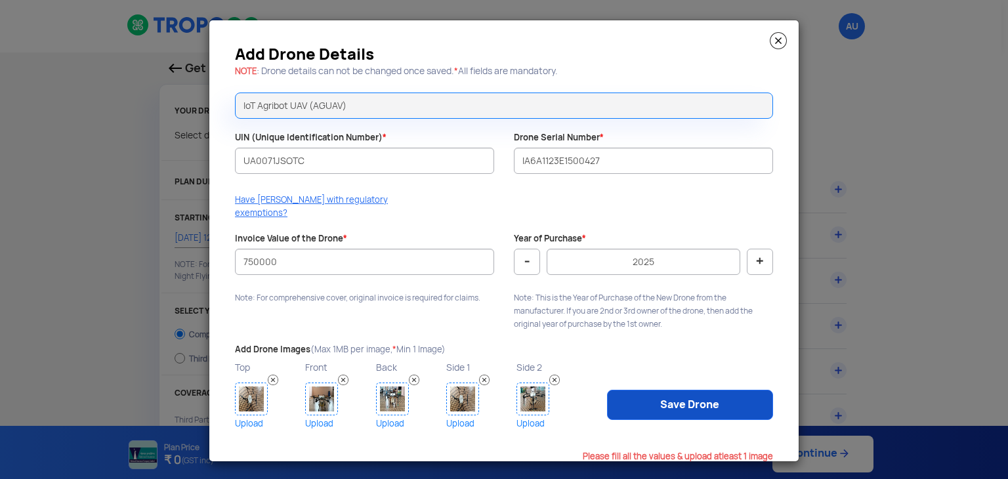
click at [679, 394] on link "Save Drone" at bounding box center [690, 405] width 166 height 30
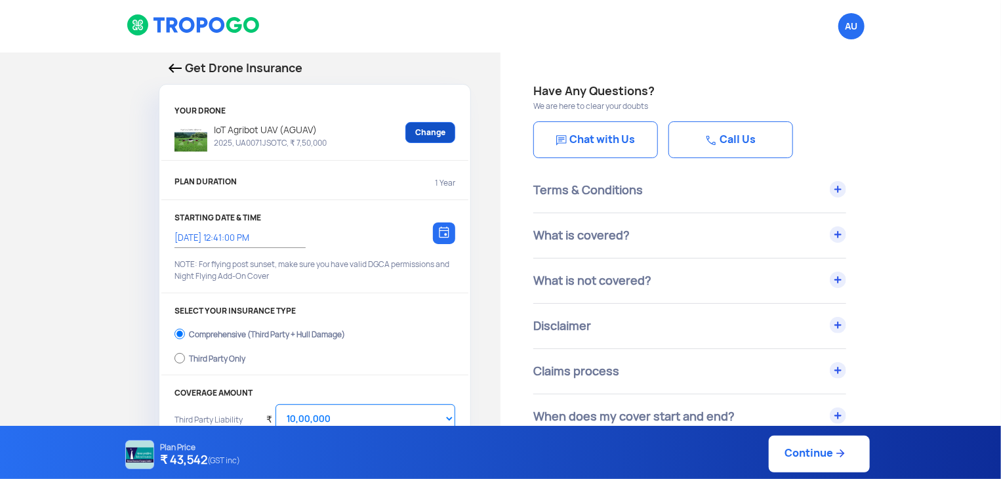
click at [442, 123] on link "Change" at bounding box center [430, 132] width 50 height 21
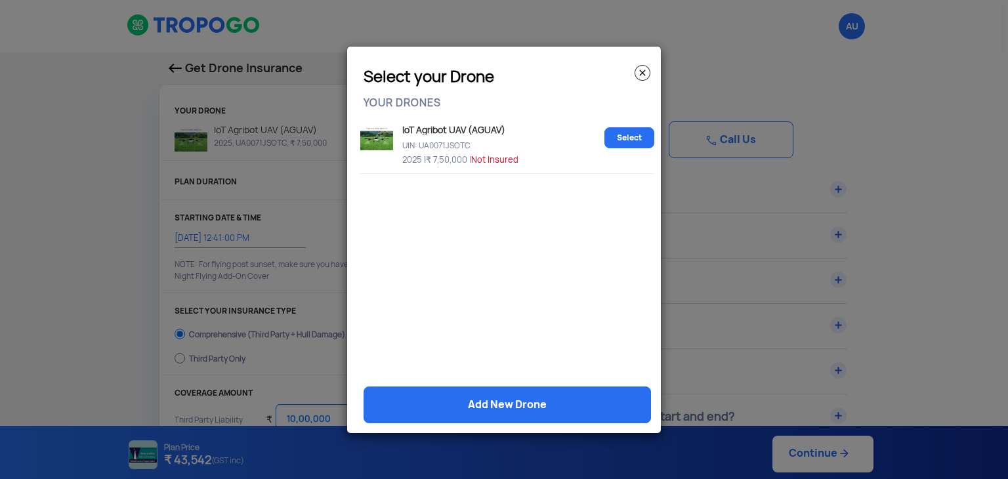
click at [494, 154] on span "Not Insured" at bounding box center [494, 159] width 47 height 11
click at [646, 140] on link "Select" at bounding box center [629, 137] width 50 height 21
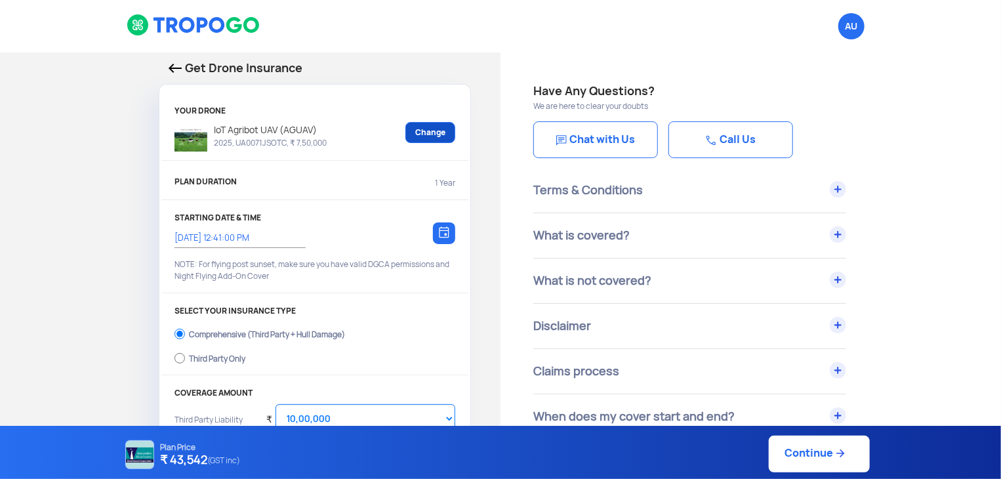
click at [432, 134] on link "Change" at bounding box center [430, 132] width 50 height 21
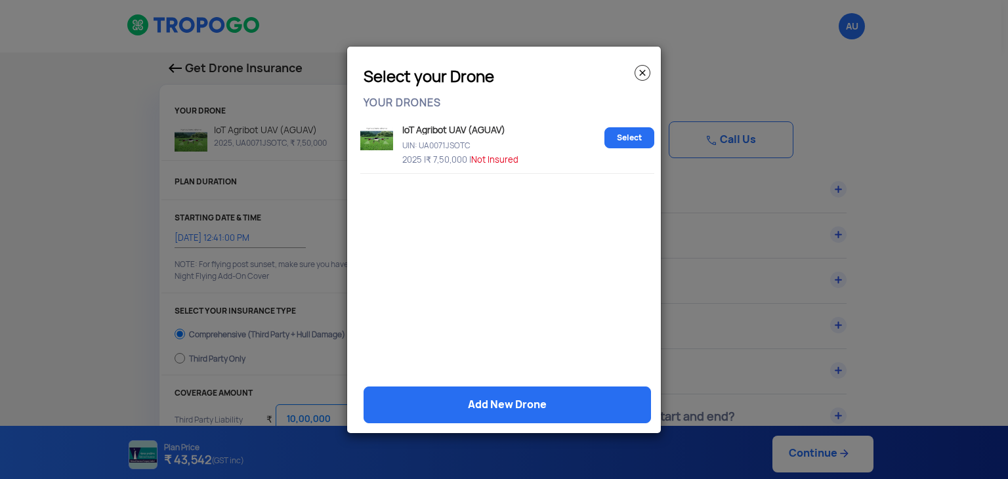
click at [382, 132] on img at bounding box center [376, 138] width 33 height 23
drag, startPoint x: 382, startPoint y: 132, endPoint x: 457, endPoint y: 152, distance: 78.0
click at [457, 152] on div "IoT Agribot UAV (AGUAV) UIN: UA0071JSOTC 2025 | ₹ 7,50,000 | Not Insured Select" at bounding box center [507, 144] width 294 height 60
click at [457, 152] on p "2025 | ₹ 7,50,000 | Not Insured" at bounding box center [499, 157] width 200 height 11
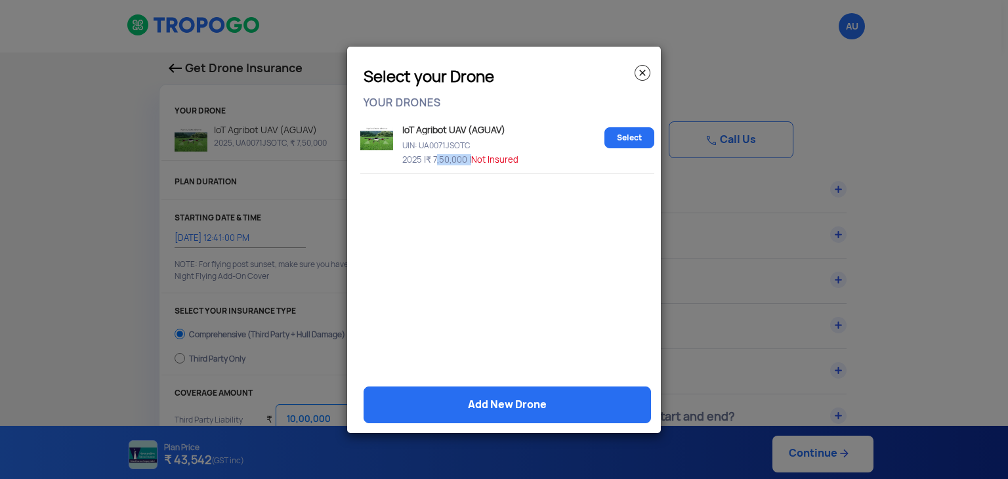
click at [457, 152] on p "2025 | ₹ 7,50,000 | Not Insured" at bounding box center [499, 157] width 200 height 11
click at [508, 236] on div "IoT Agribot UAV (AGUAV) UIN: UA0071JSOTC 2025 | ₹ 7,50,000 | Not Insured Select" at bounding box center [507, 245] width 307 height 262
click at [640, 69] on img at bounding box center [642, 73] width 16 height 16
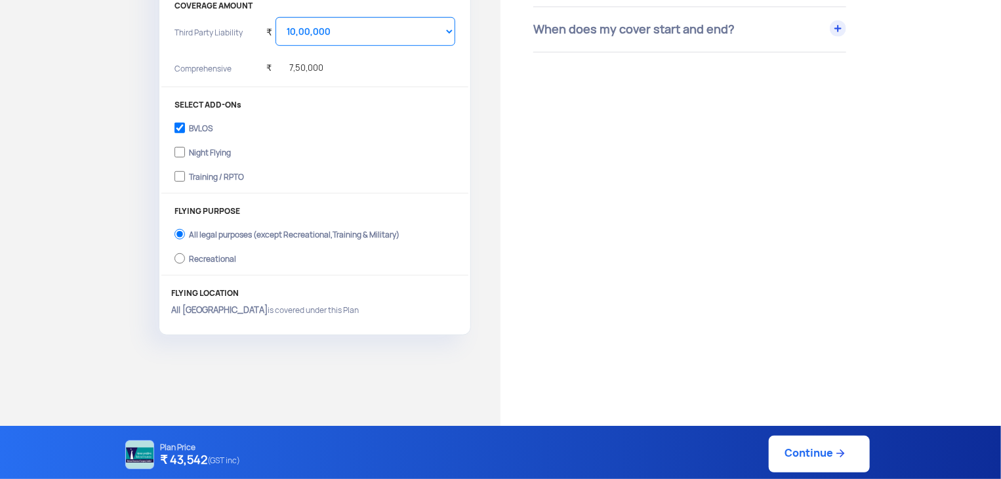
scroll to position [388, 0]
click at [378, 197] on div "YOUR DRONE IoT Agribot UAV (AGUAV) 2025, UA0071JSOTC, ₹ 7,50,000 Change PLAN DU…" at bounding box center [314, 21] width 311 height 624
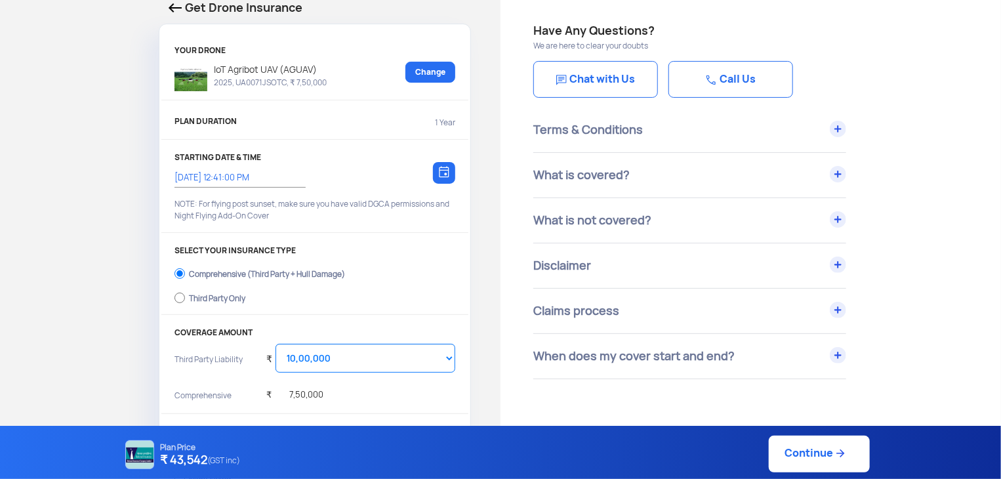
scroll to position [60, 0]
click at [823, 450] on link "Continue" at bounding box center [819, 454] width 101 height 37
type input "14/8/2025, 1:11:00 PM"
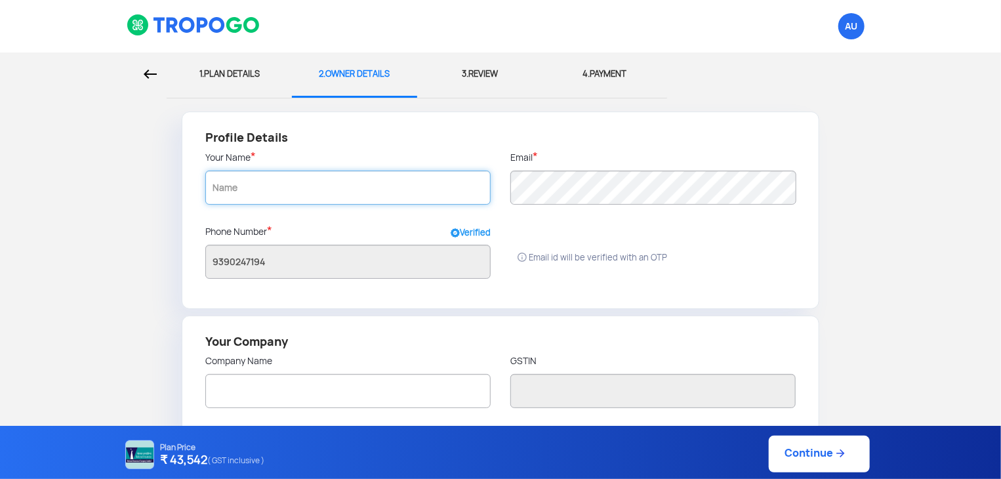
click at [379, 191] on input "text" at bounding box center [347, 188] width 285 height 34
radio input "false"
radio input "true"
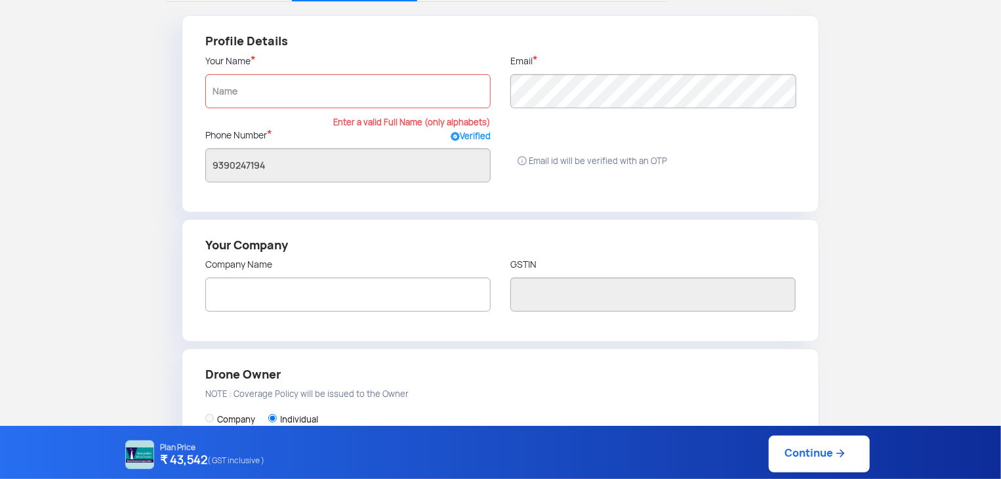
scroll to position [97, 0]
click at [304, 296] on input "text" at bounding box center [347, 294] width 285 height 34
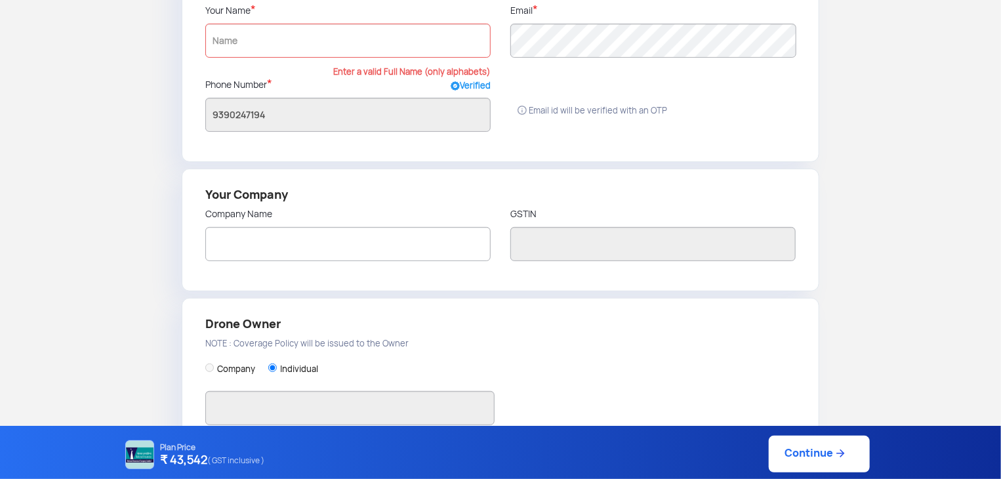
scroll to position [106, 0]
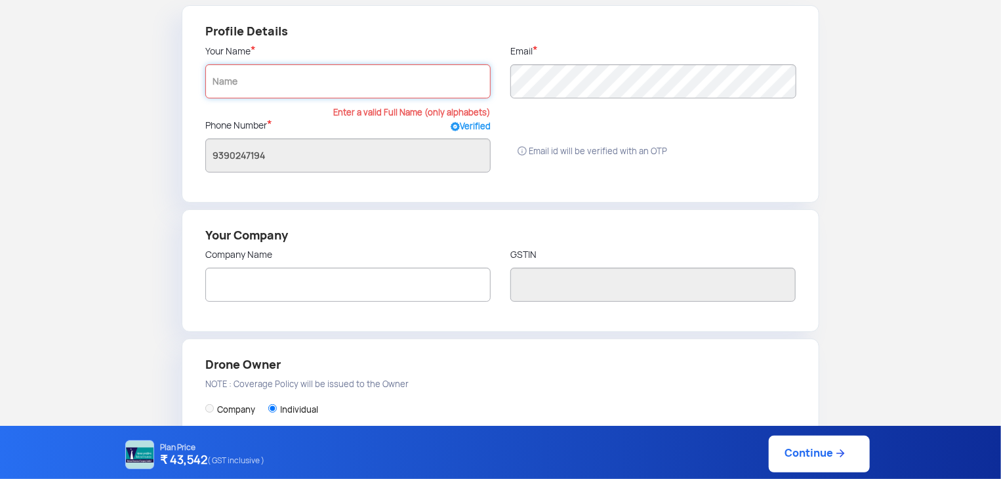
click at [257, 77] on input "text" at bounding box center [347, 81] width 285 height 34
type input "T.REDDY SEKHAR"
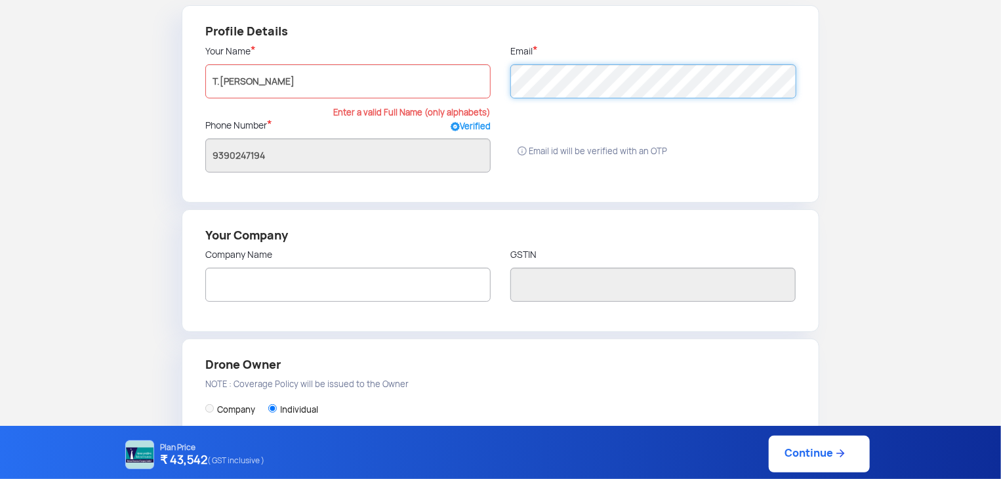
type input "T.REDDY SEKHAR"
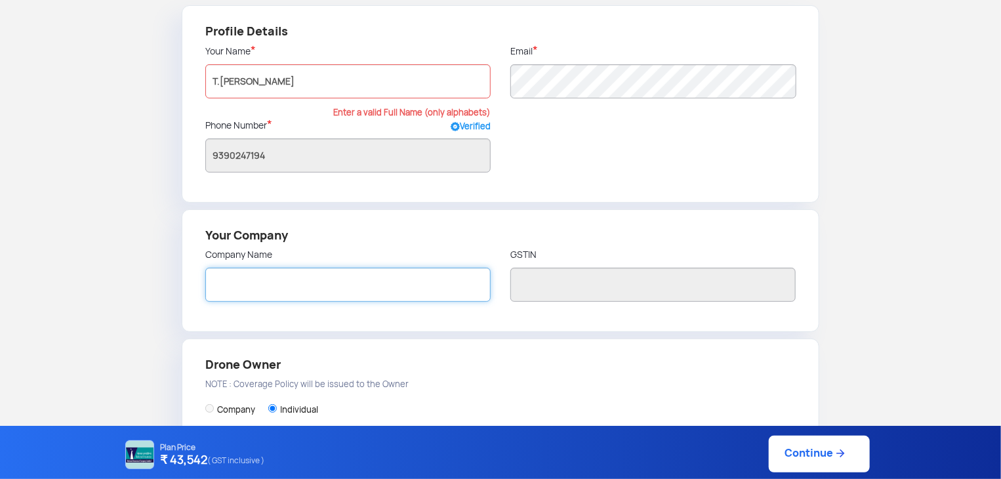
click at [220, 289] on input "text" at bounding box center [347, 285] width 285 height 34
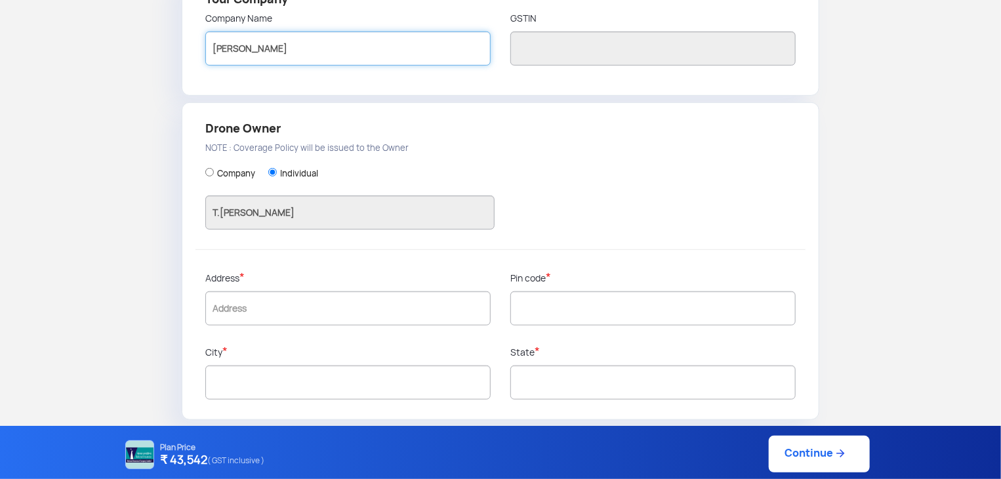
type input "KRISHNA AGROVET"
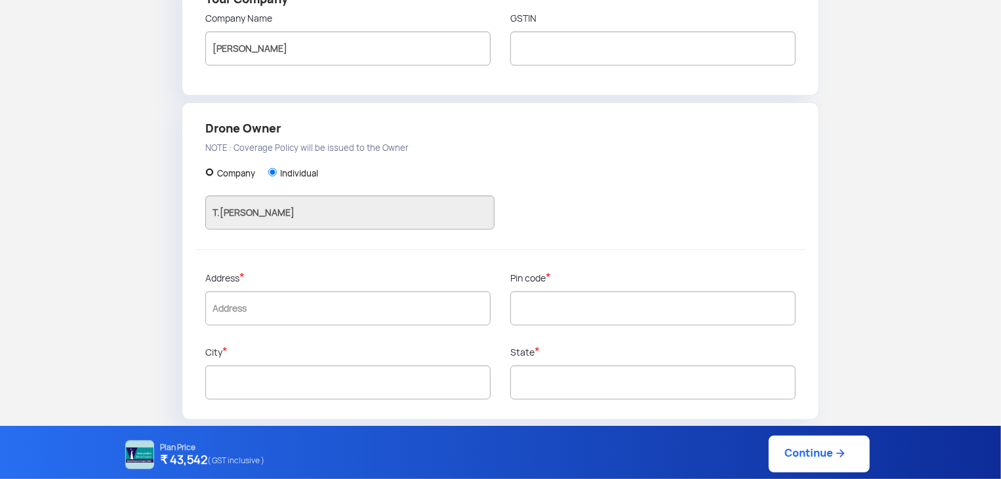
click at [207, 169] on input "Company" at bounding box center [209, 172] width 9 height 9
radio input "true"
type input "KRISHNA AGROVET"
click at [231, 314] on input "text" at bounding box center [347, 308] width 285 height 34
click at [520, 388] on input "text" at bounding box center [652, 382] width 285 height 34
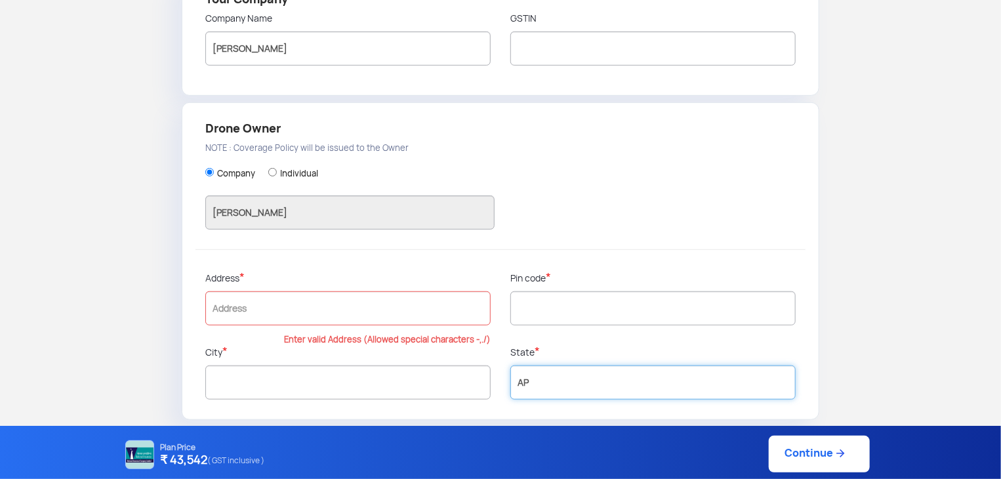
type input "AP"
click at [370, 377] on input "text" at bounding box center [347, 382] width 285 height 34
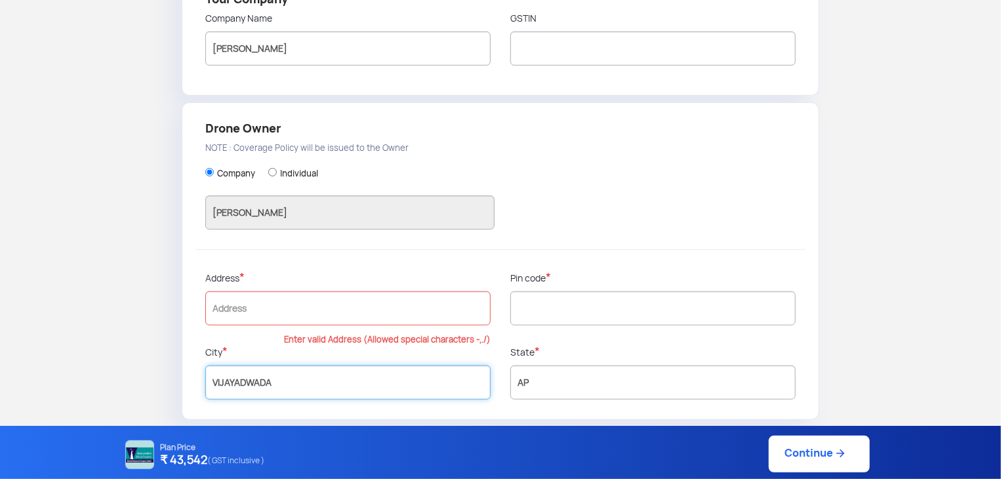
click at [245, 381] on input "VIJAYADWADA" at bounding box center [347, 382] width 285 height 34
type input "VIJAYAWADA"
click at [255, 316] on input "text" at bounding box center [347, 308] width 285 height 34
